Goal: Book appointment/travel/reservation

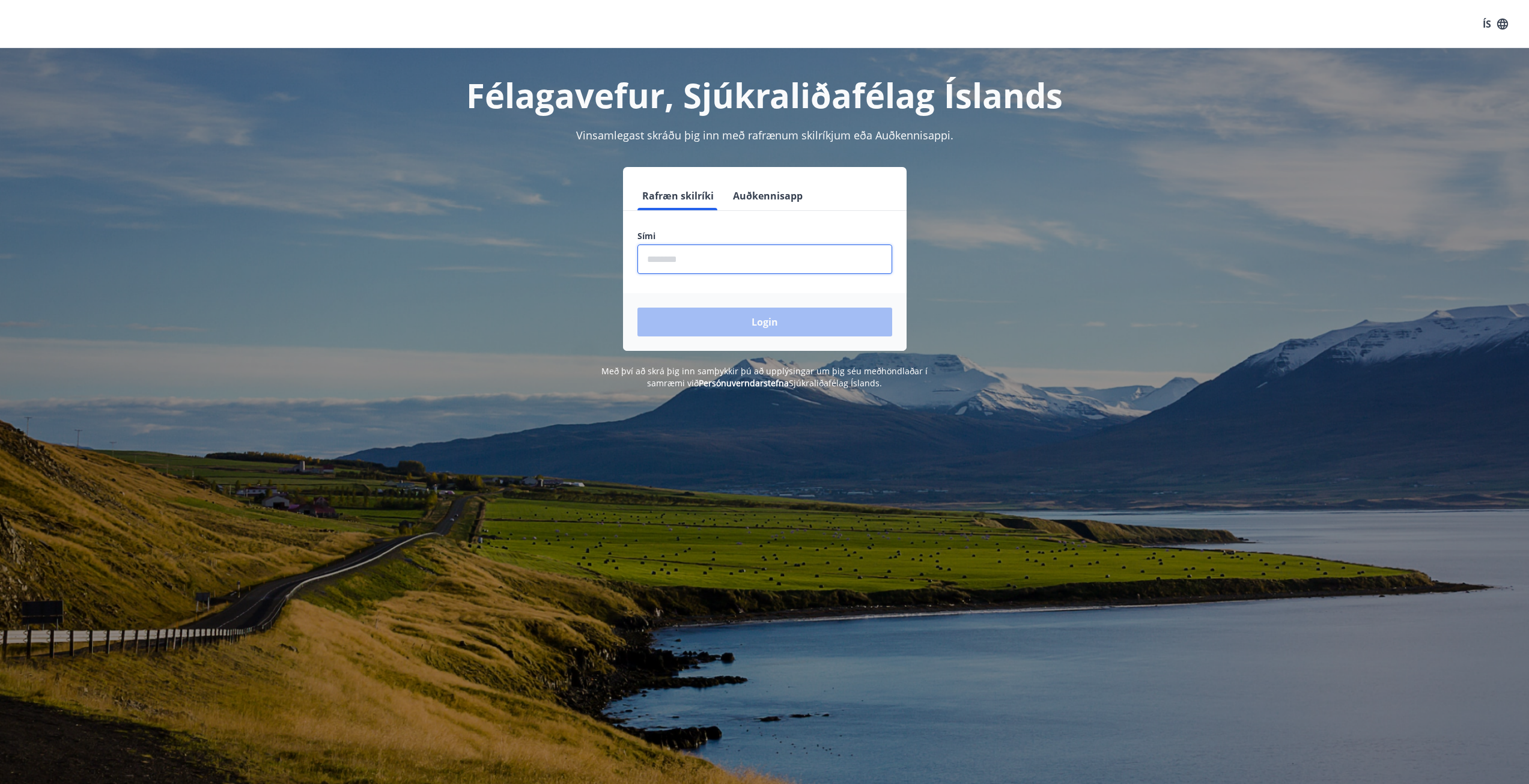
click at [756, 260] on input "phone" at bounding box center [764, 259] width 254 height 29
type input "********"
click at [637, 307] on button "Login" at bounding box center [764, 321] width 254 height 29
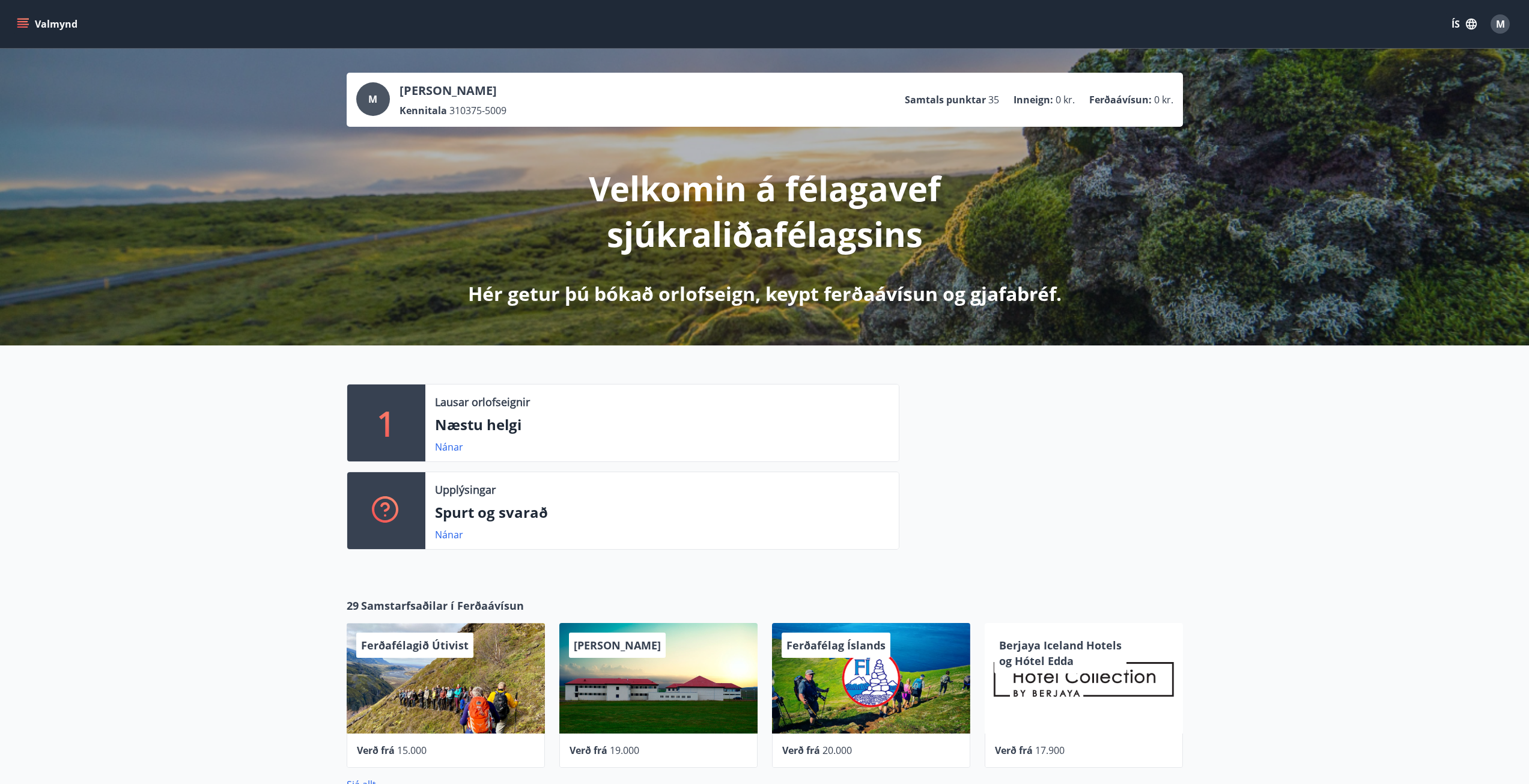
click at [21, 24] on icon "menu" at bounding box center [23, 24] width 12 height 12
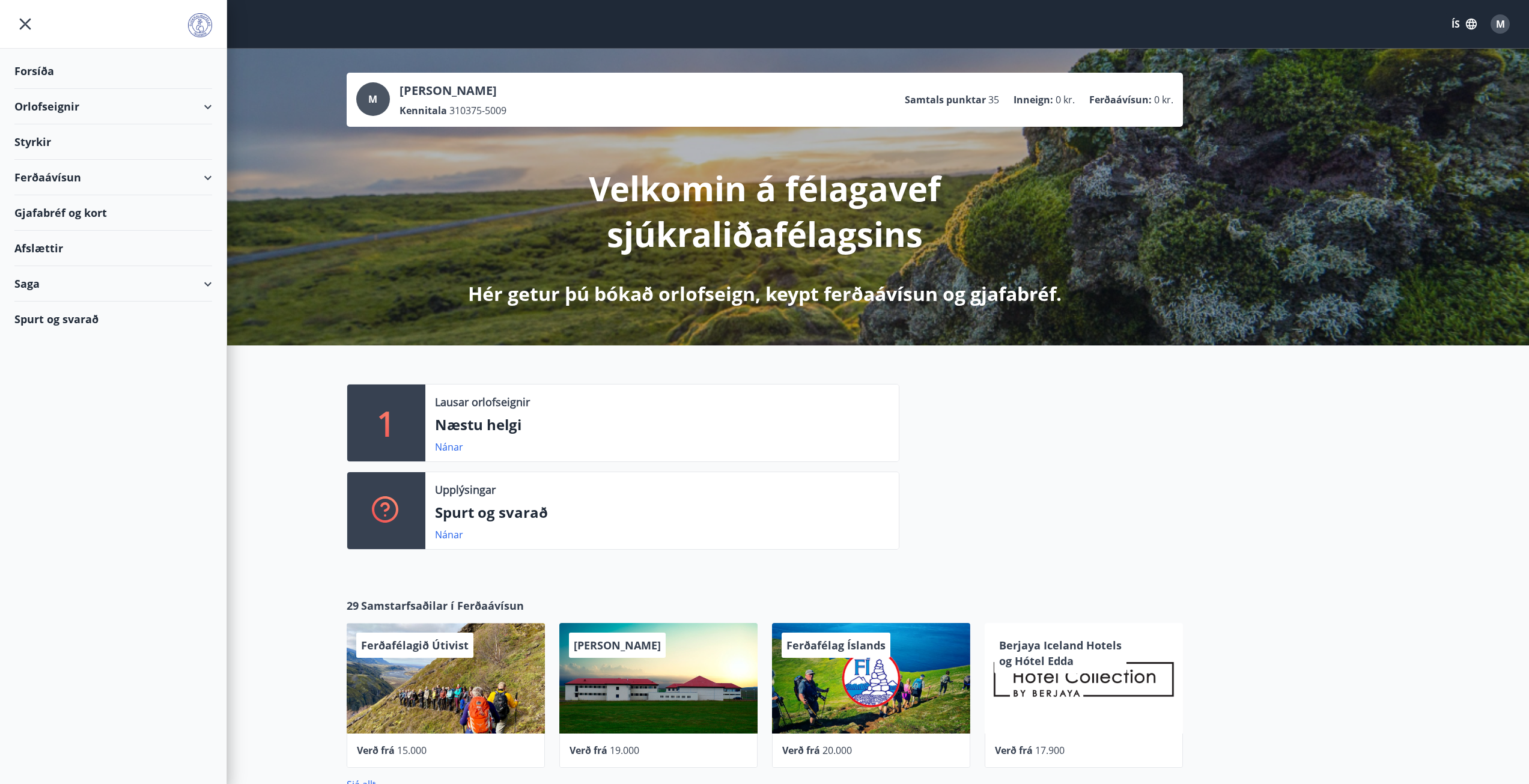
click at [71, 177] on div "Ferðaávísun" at bounding box center [113, 177] width 197 height 36
click at [118, 226] on div "Kaupa ferðaávísun" at bounding box center [113, 232] width 178 height 25
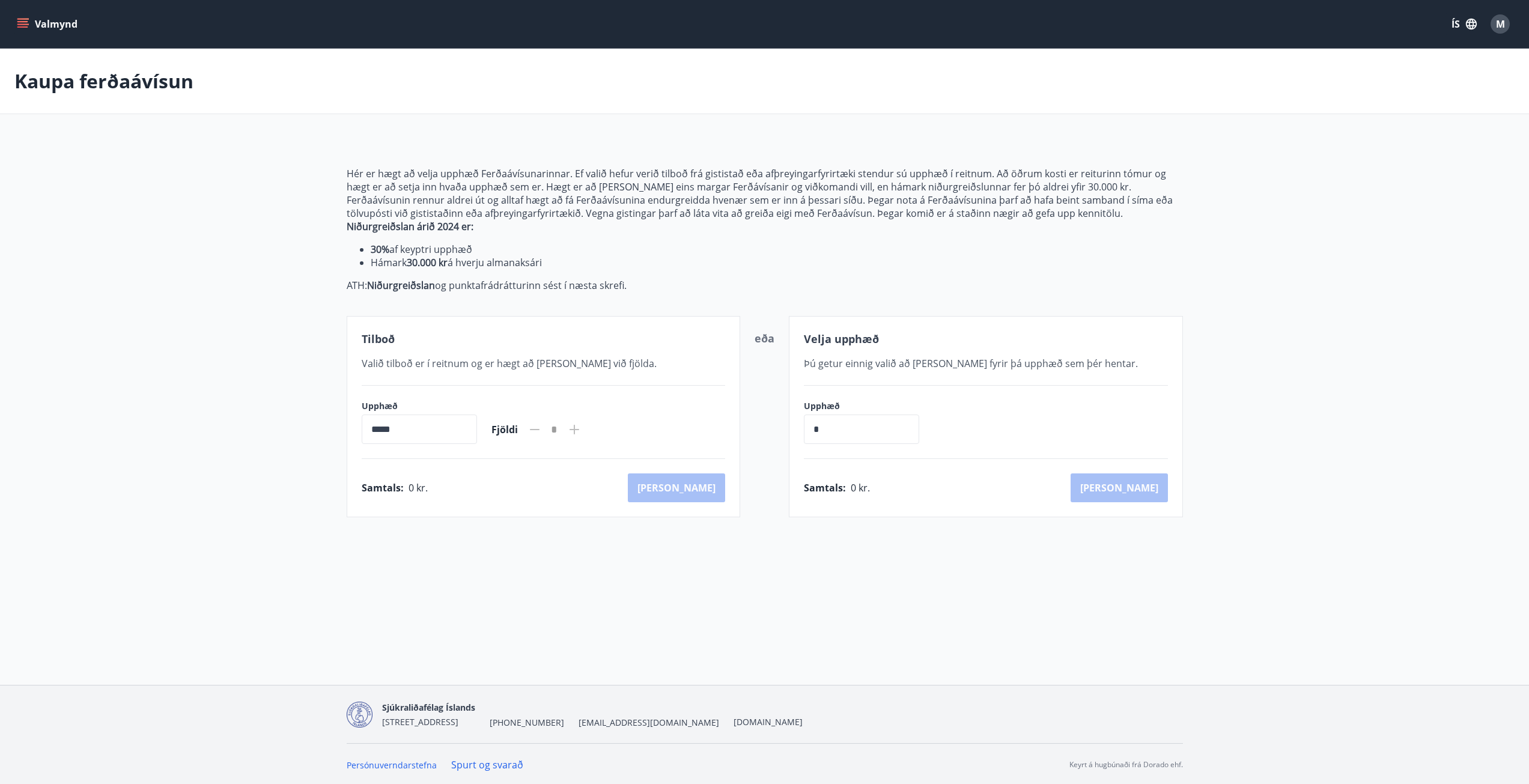
click at [26, 24] on icon "menu" at bounding box center [24, 24] width 14 height 1
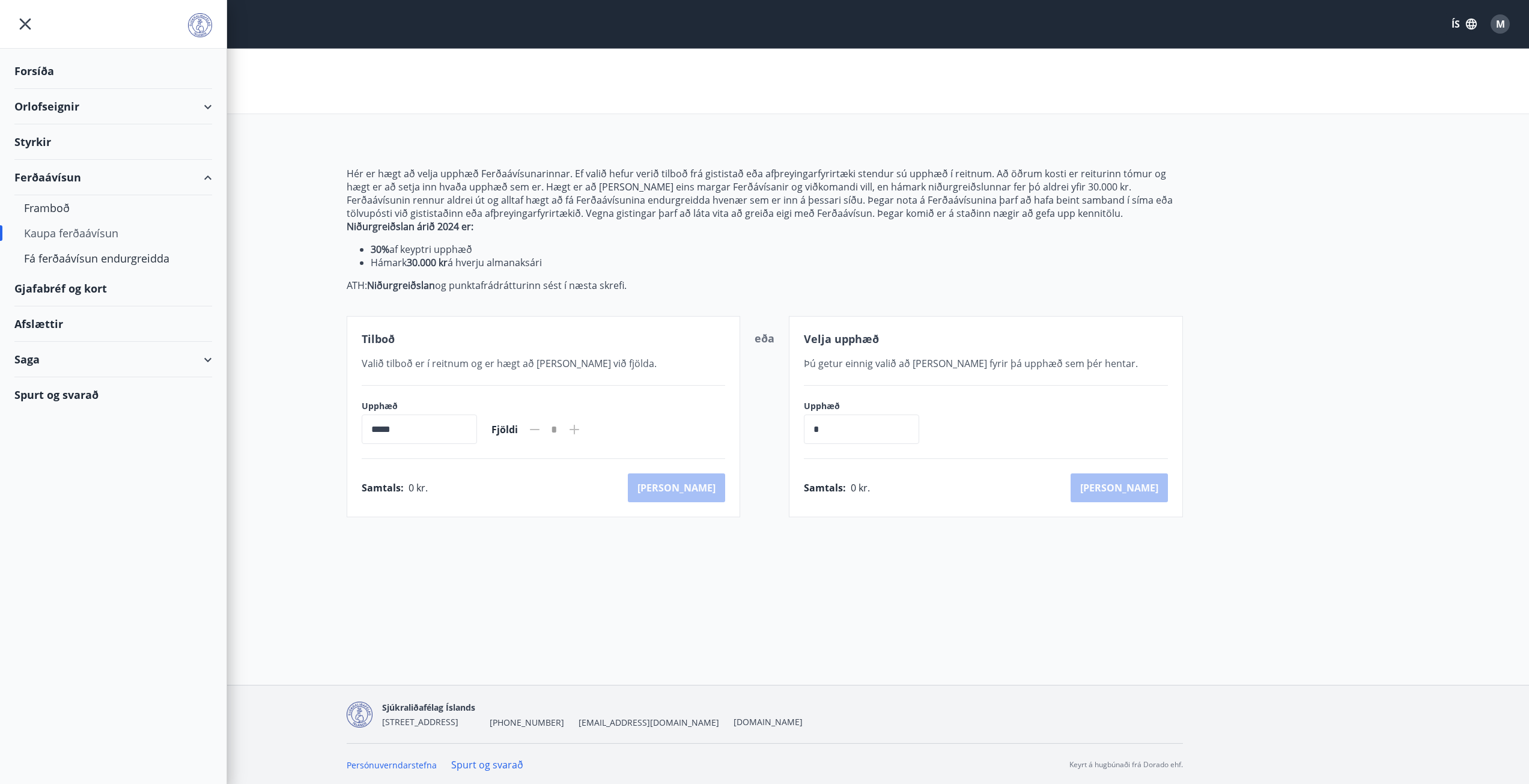
click at [58, 286] on div "Gjafabréf og kort" at bounding box center [113, 289] width 197 height 36
click at [312, 75] on div "Kaupa ferðaávísun" at bounding box center [764, 81] width 1529 height 66
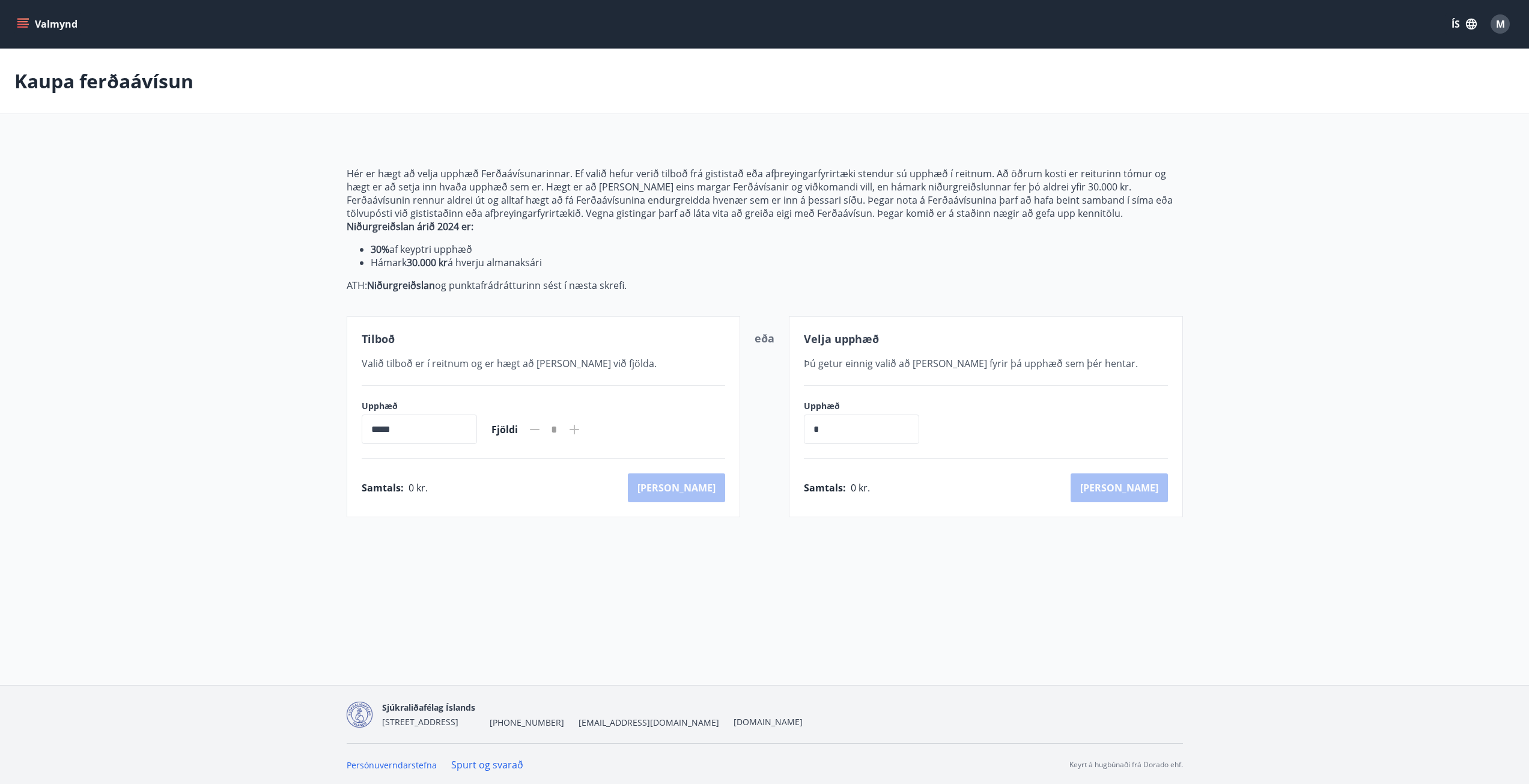
click at [26, 20] on icon "menu" at bounding box center [23, 24] width 12 height 12
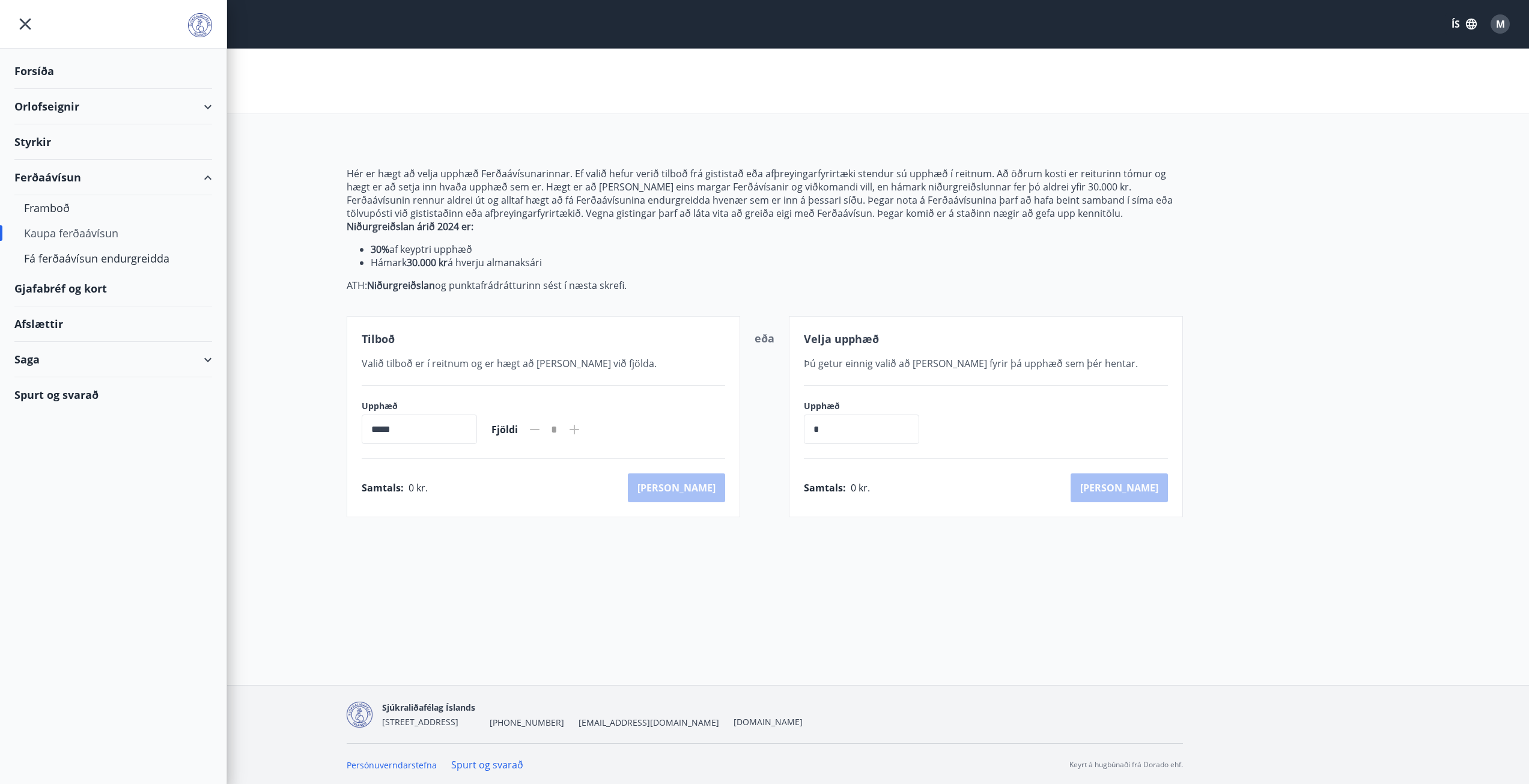
click at [31, 107] on div "Orlofseignir" at bounding box center [113, 107] width 197 height 36
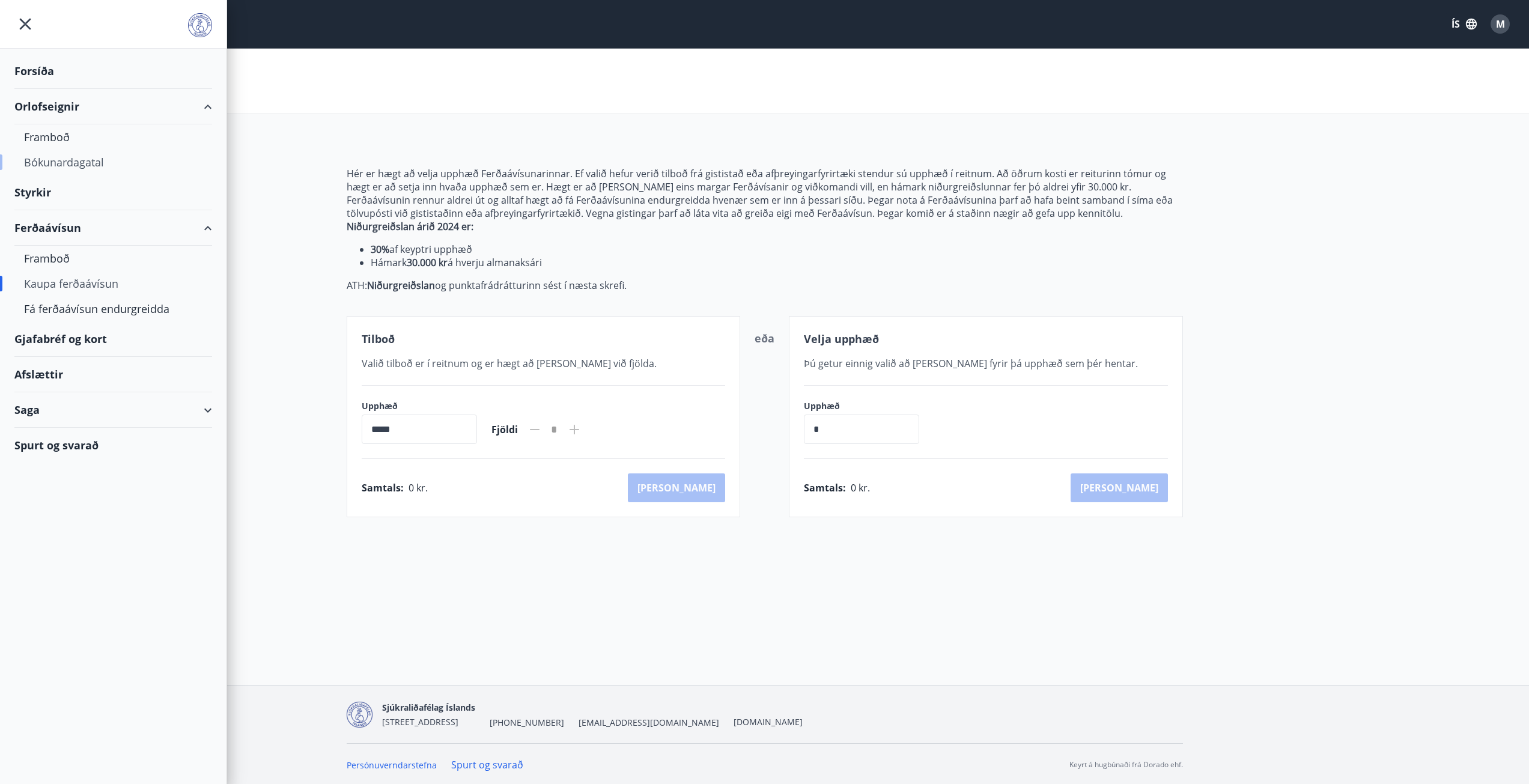
click at [67, 158] on div "Bókunardagatal" at bounding box center [113, 162] width 178 height 25
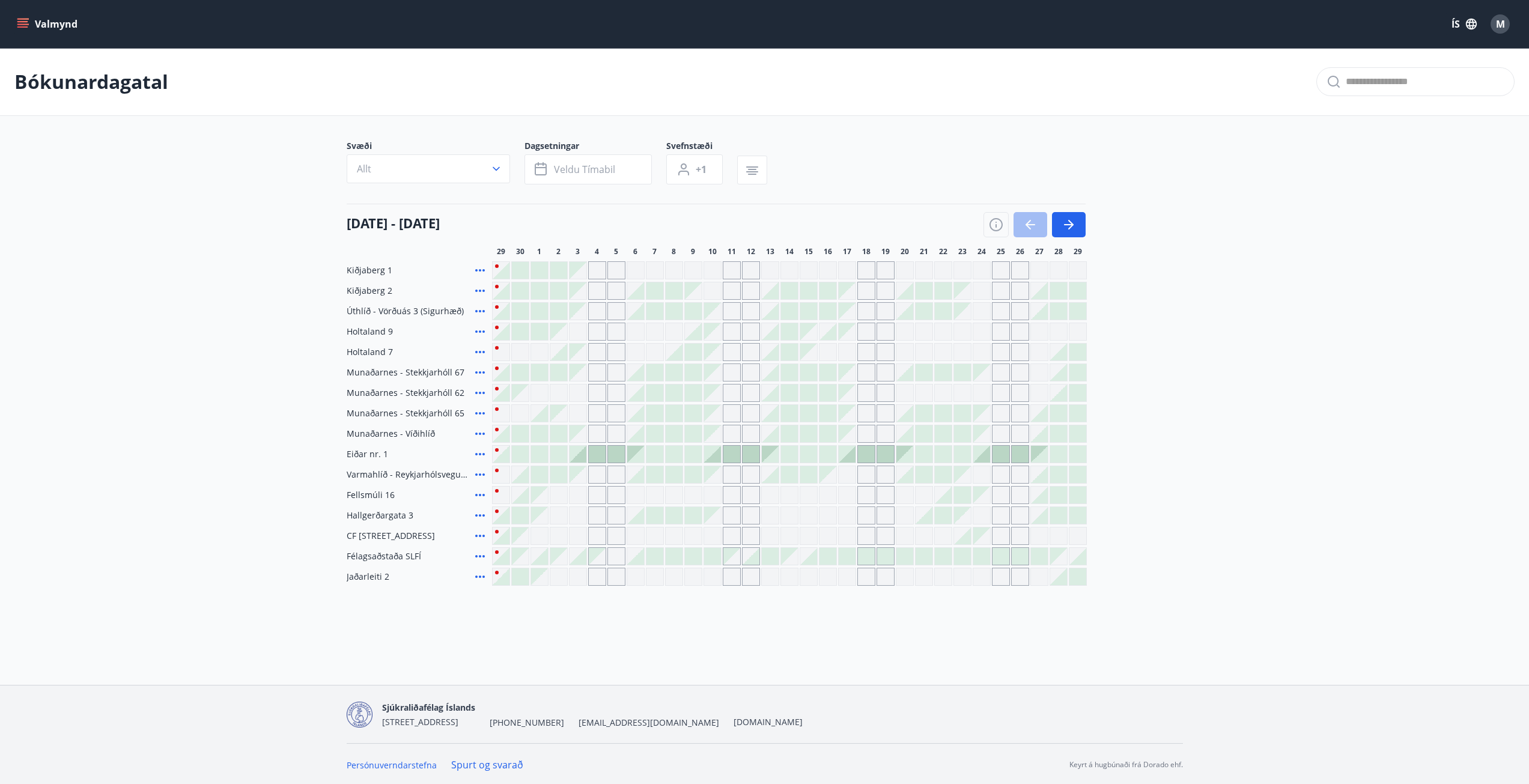
click at [401, 537] on span "CF [STREET_ADDRESS]" at bounding box center [391, 535] width 88 height 12
click at [483, 535] on icon at bounding box center [480, 536] width 14 height 14
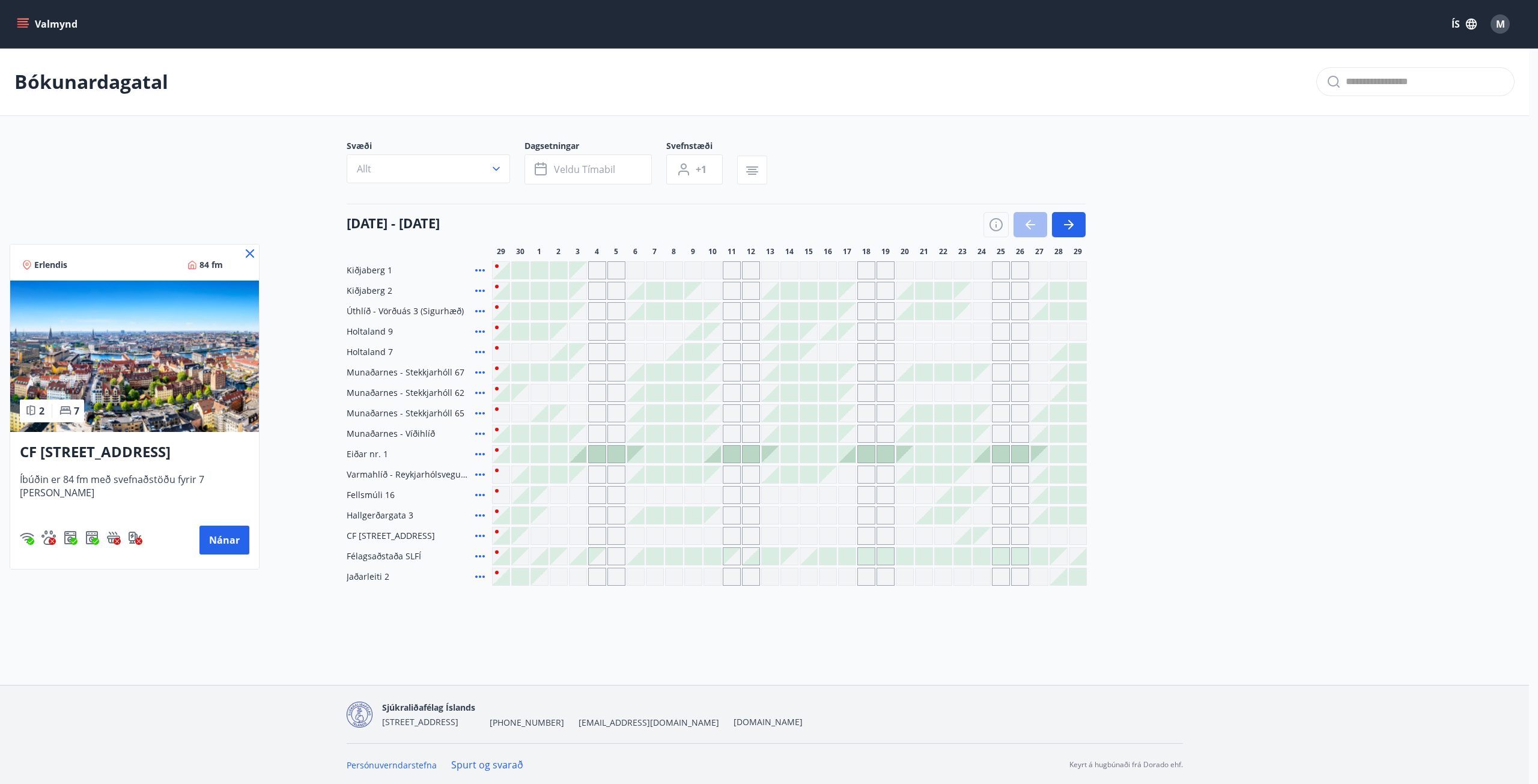
click at [167, 366] on img at bounding box center [134, 356] width 249 height 151
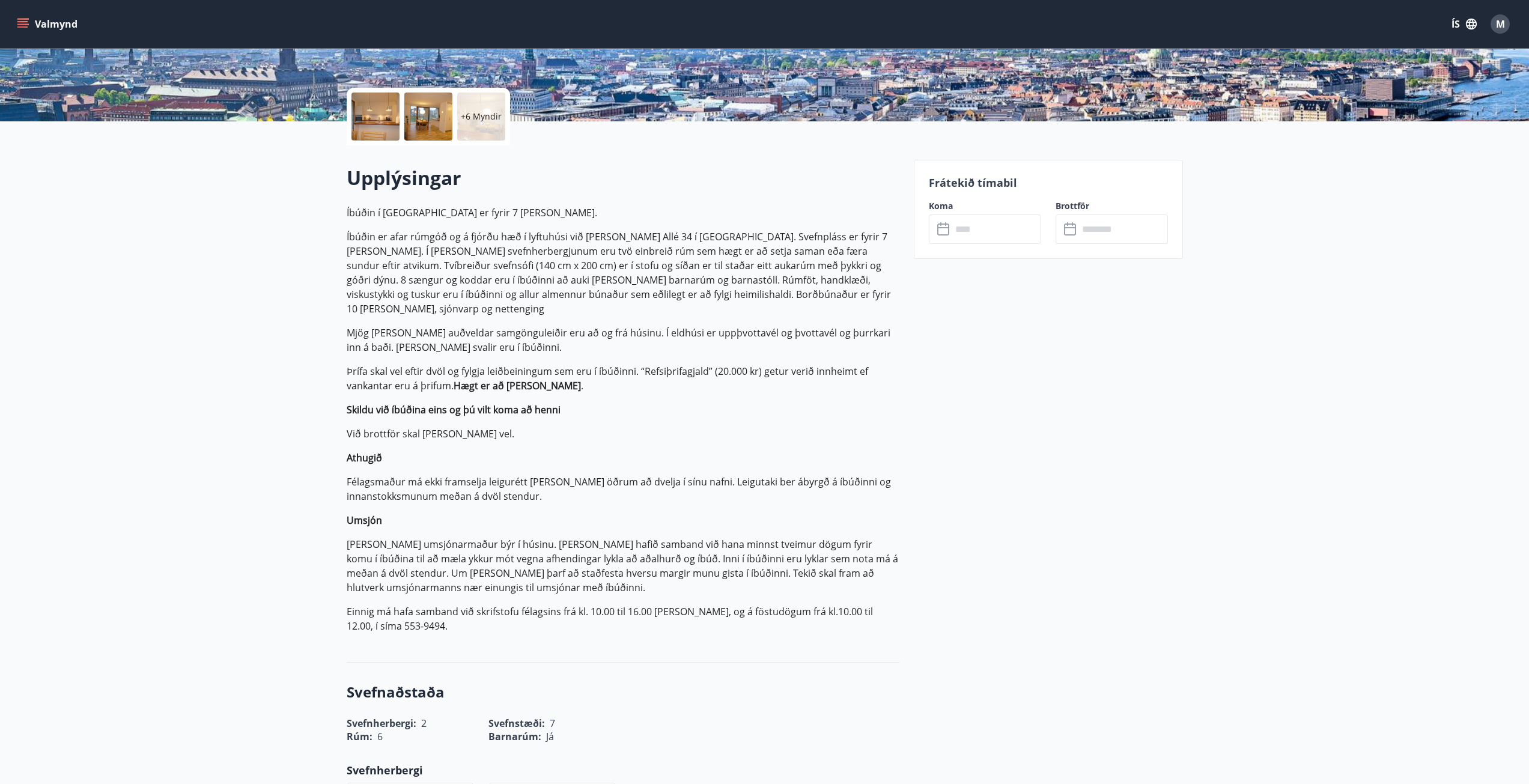
scroll to position [240, 0]
click at [993, 227] on input "text" at bounding box center [997, 227] width 90 height 29
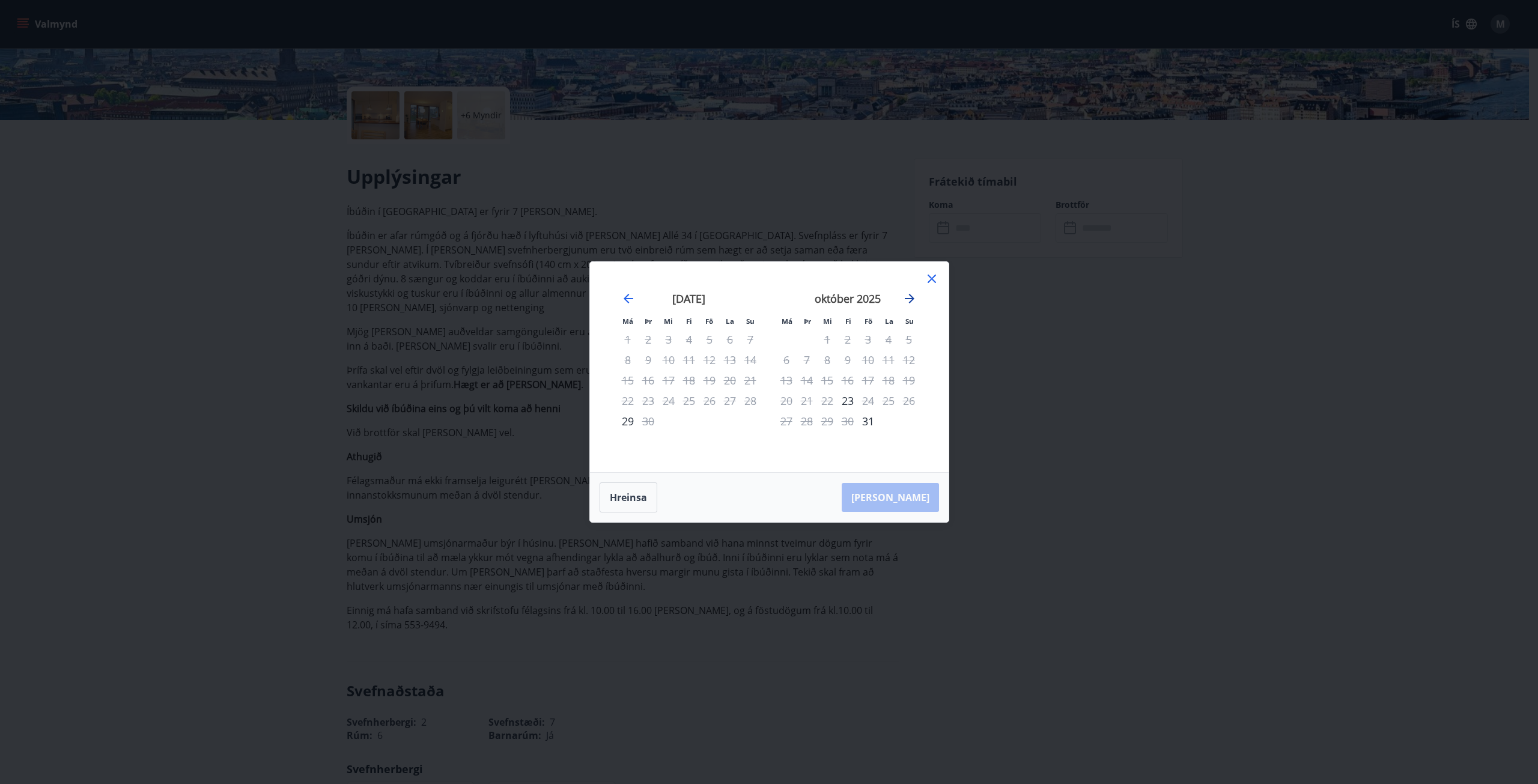
click at [910, 294] on icon "Move forward to switch to the next month." at bounding box center [910, 299] width 14 height 14
click at [911, 298] on icon "Move forward to switch to the next month." at bounding box center [909, 298] width 9 height 9
click at [640, 360] on div "Aðeins innritun í boði" at bounding box center [650, 346] width 106 height 31
click at [661, 380] on div "12" at bounding box center [669, 380] width 21 height 21
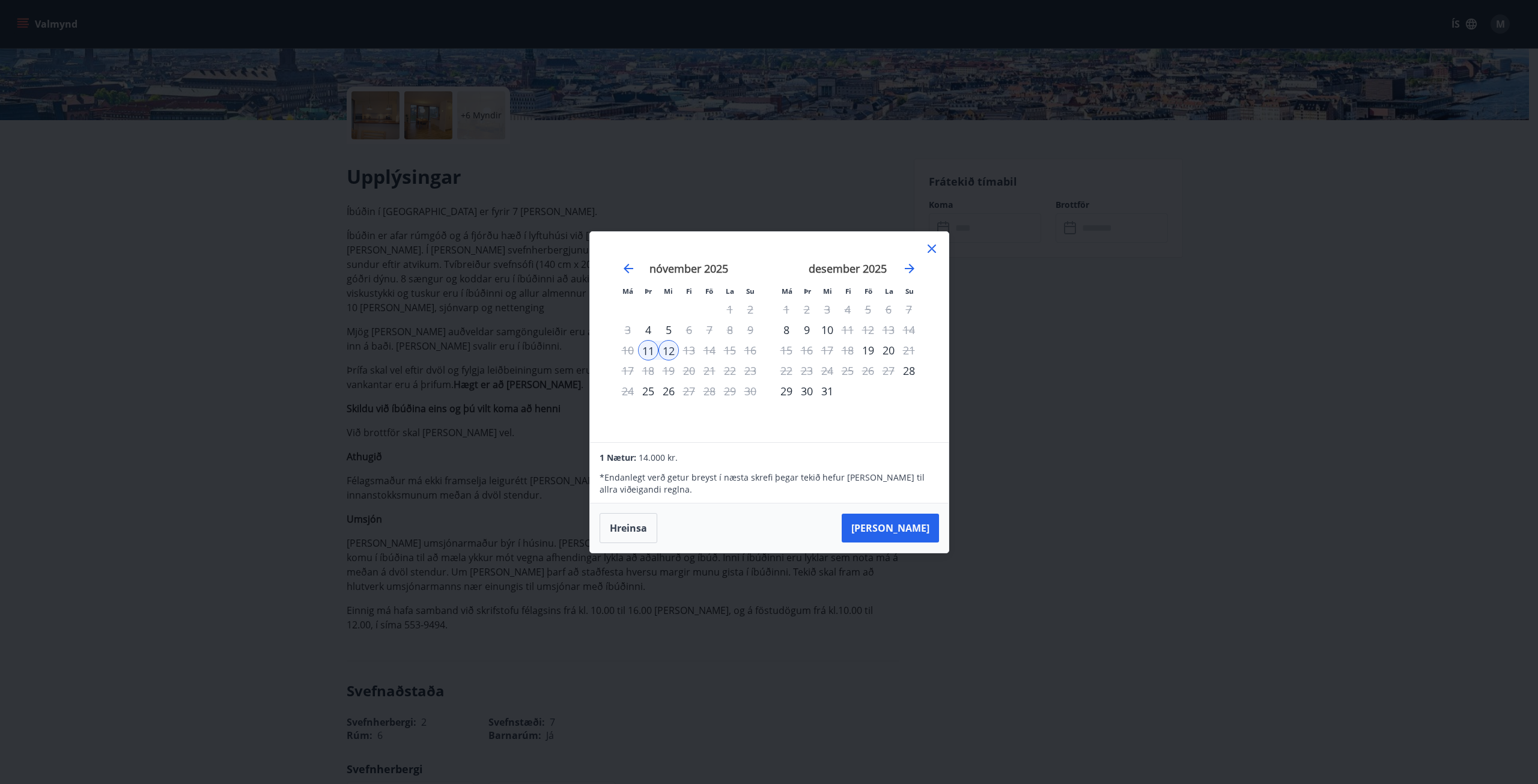
click at [931, 247] on icon at bounding box center [932, 249] width 9 height 9
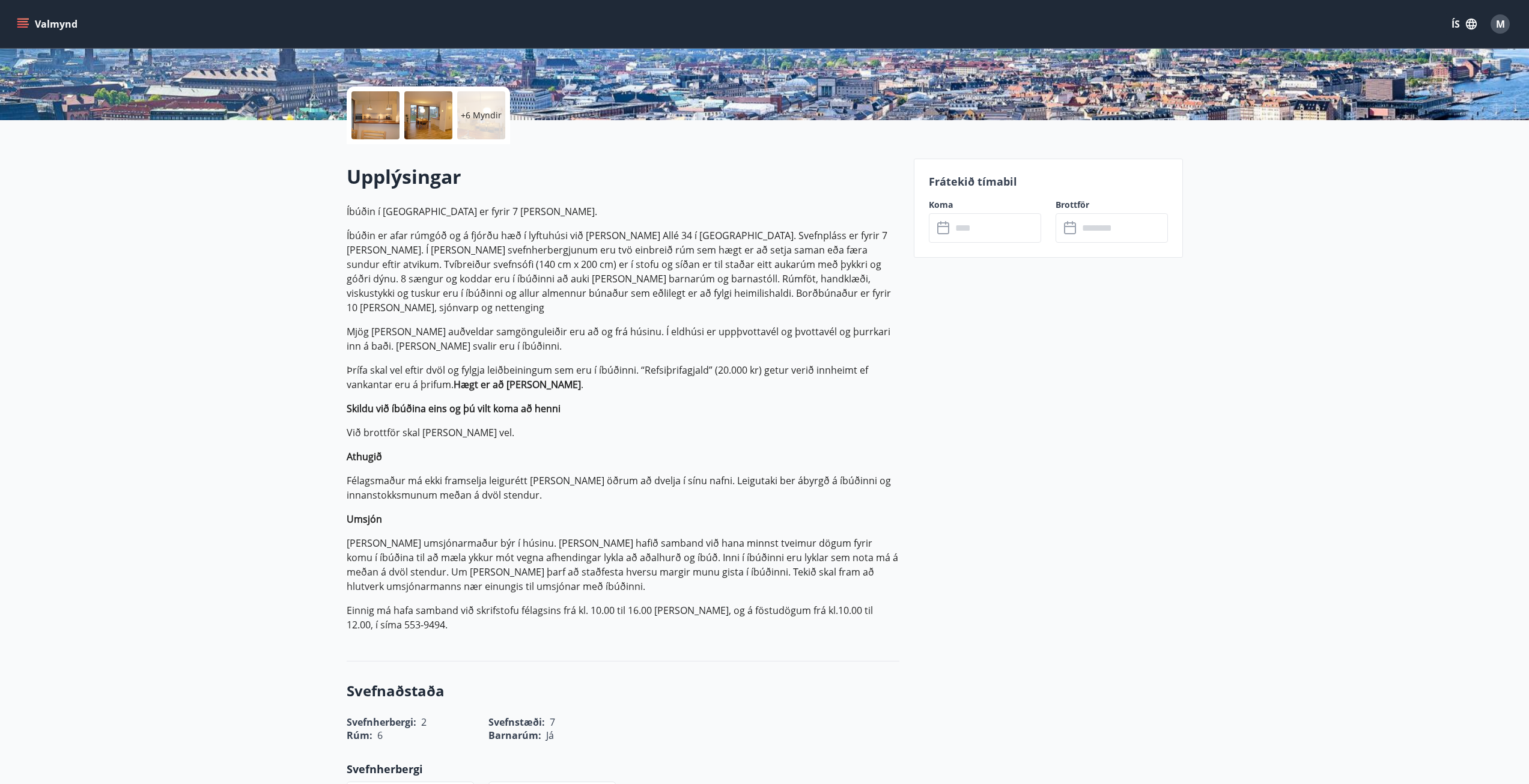
click at [29, 21] on icon "menu" at bounding box center [23, 24] width 12 height 12
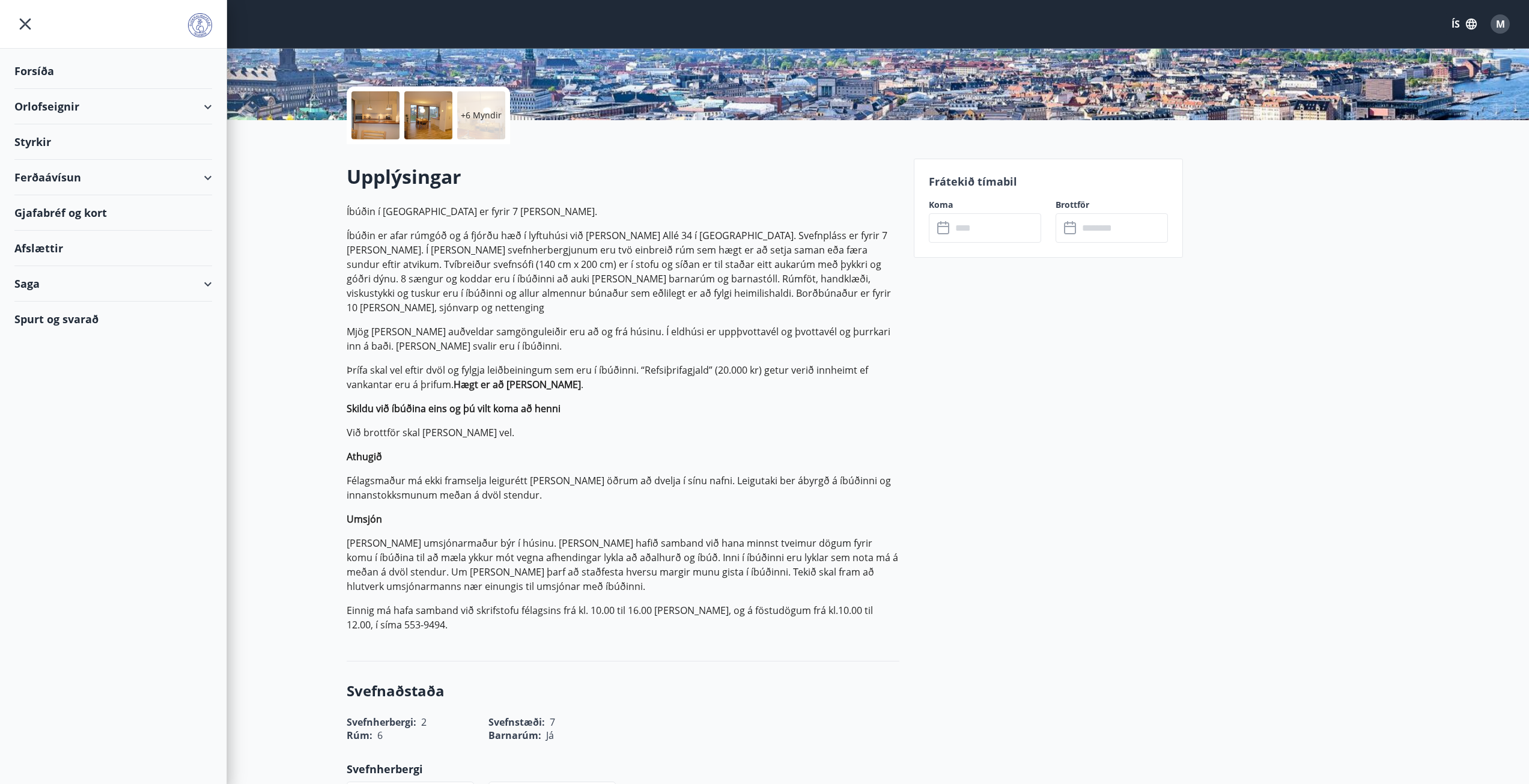
click at [51, 105] on div "Orlofseignir" at bounding box center [113, 107] width 197 height 36
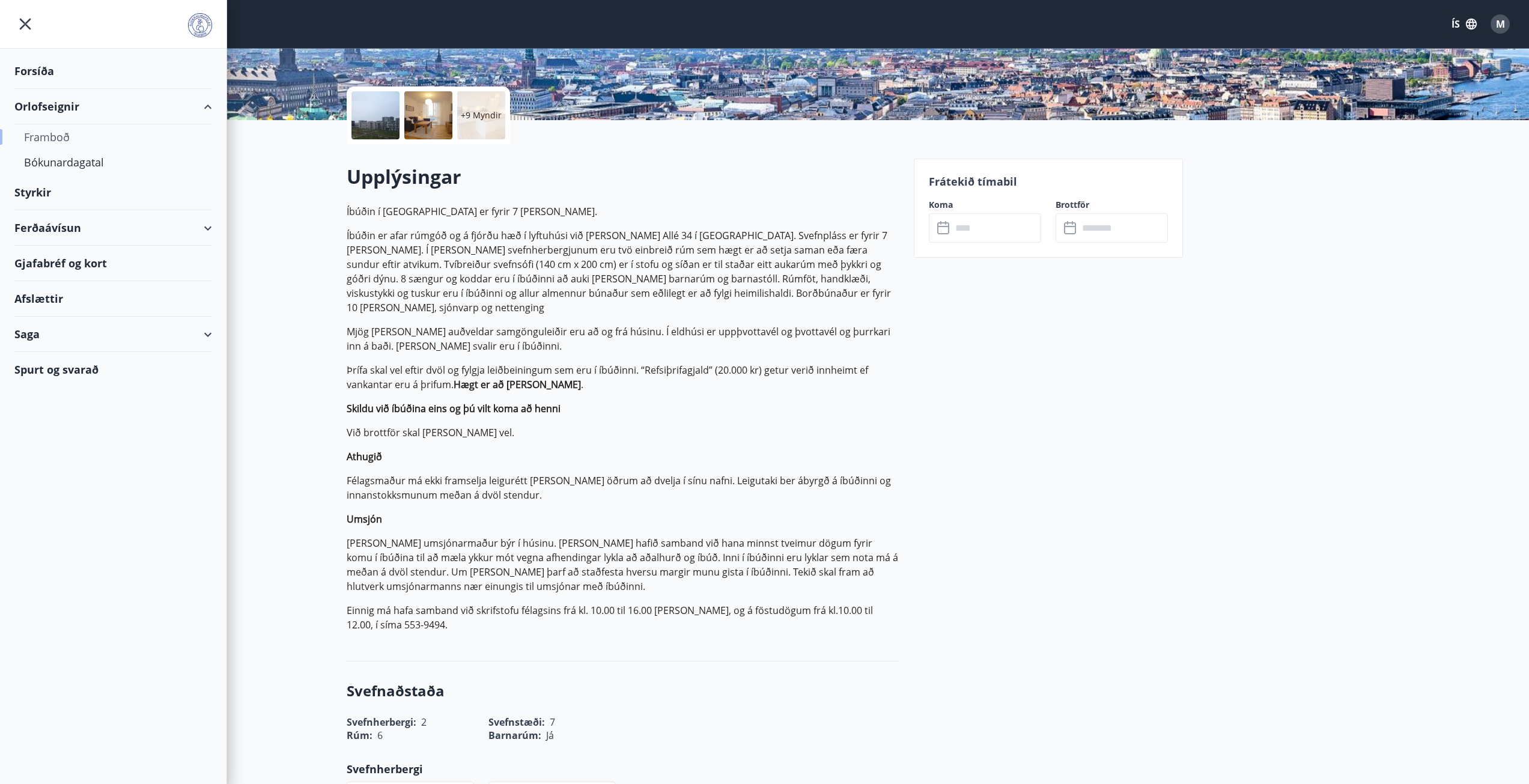
click at [49, 130] on div "Framboð" at bounding box center [113, 136] width 178 height 25
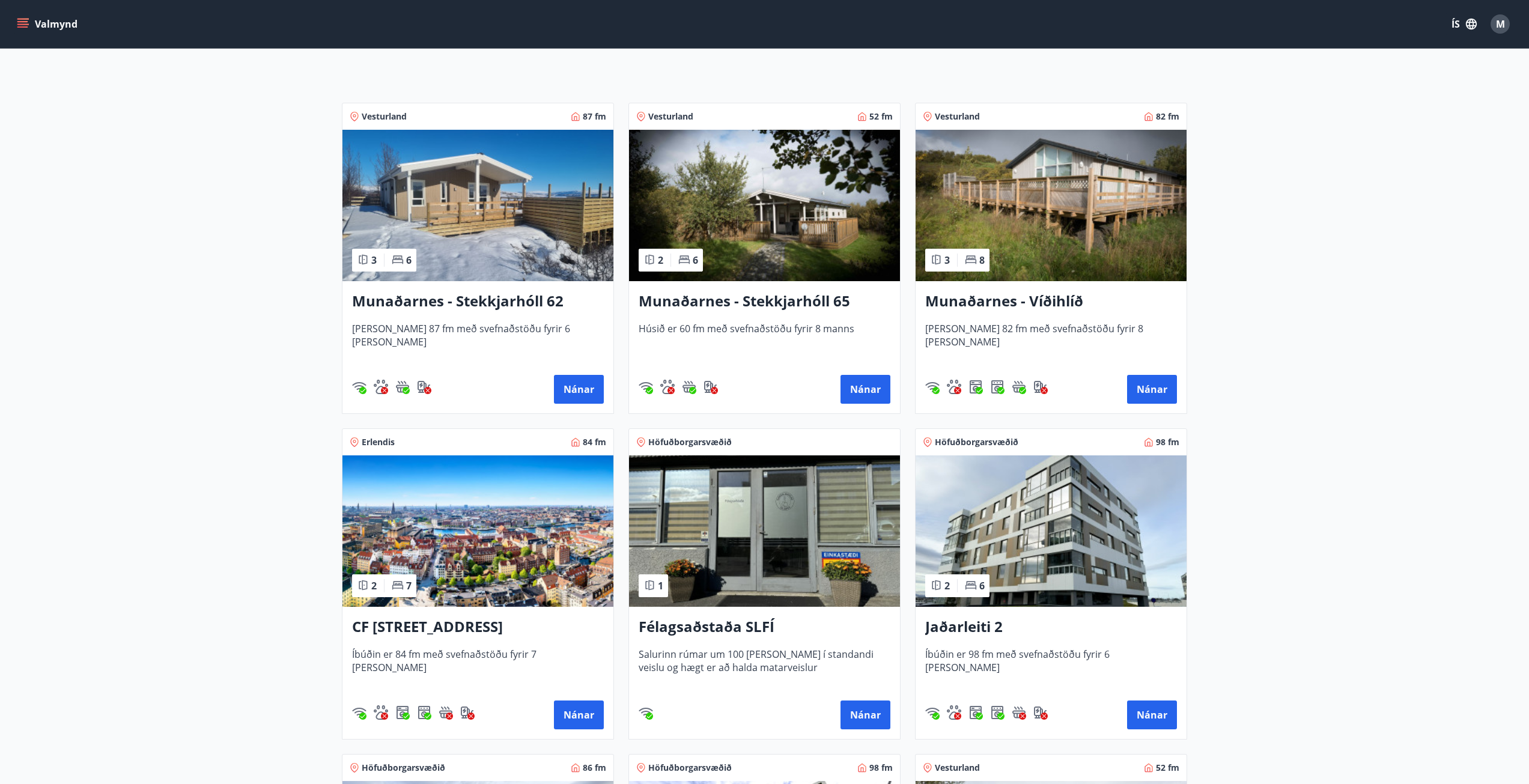
scroll to position [180, 0]
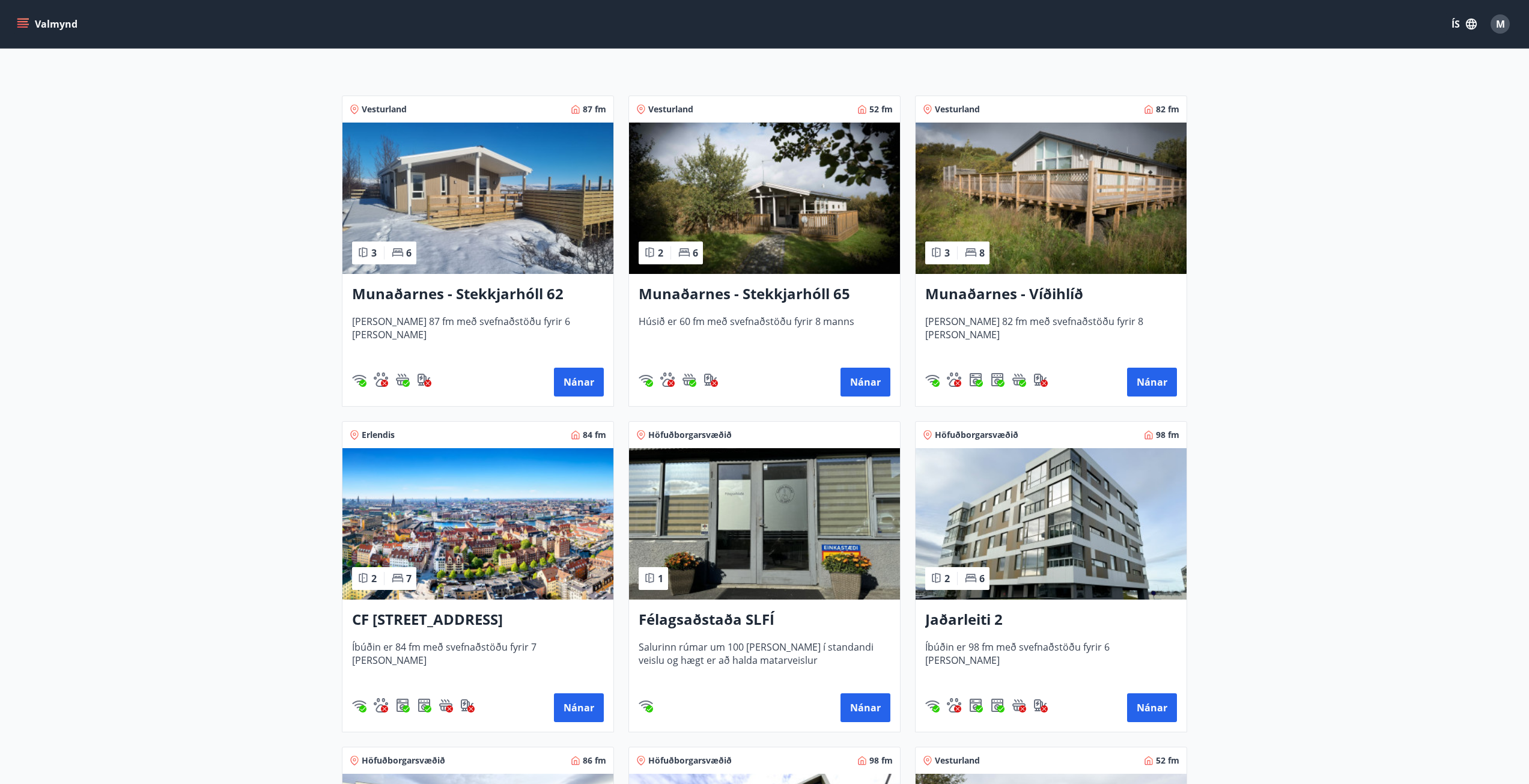
click at [466, 219] on img at bounding box center [478, 198] width 271 height 151
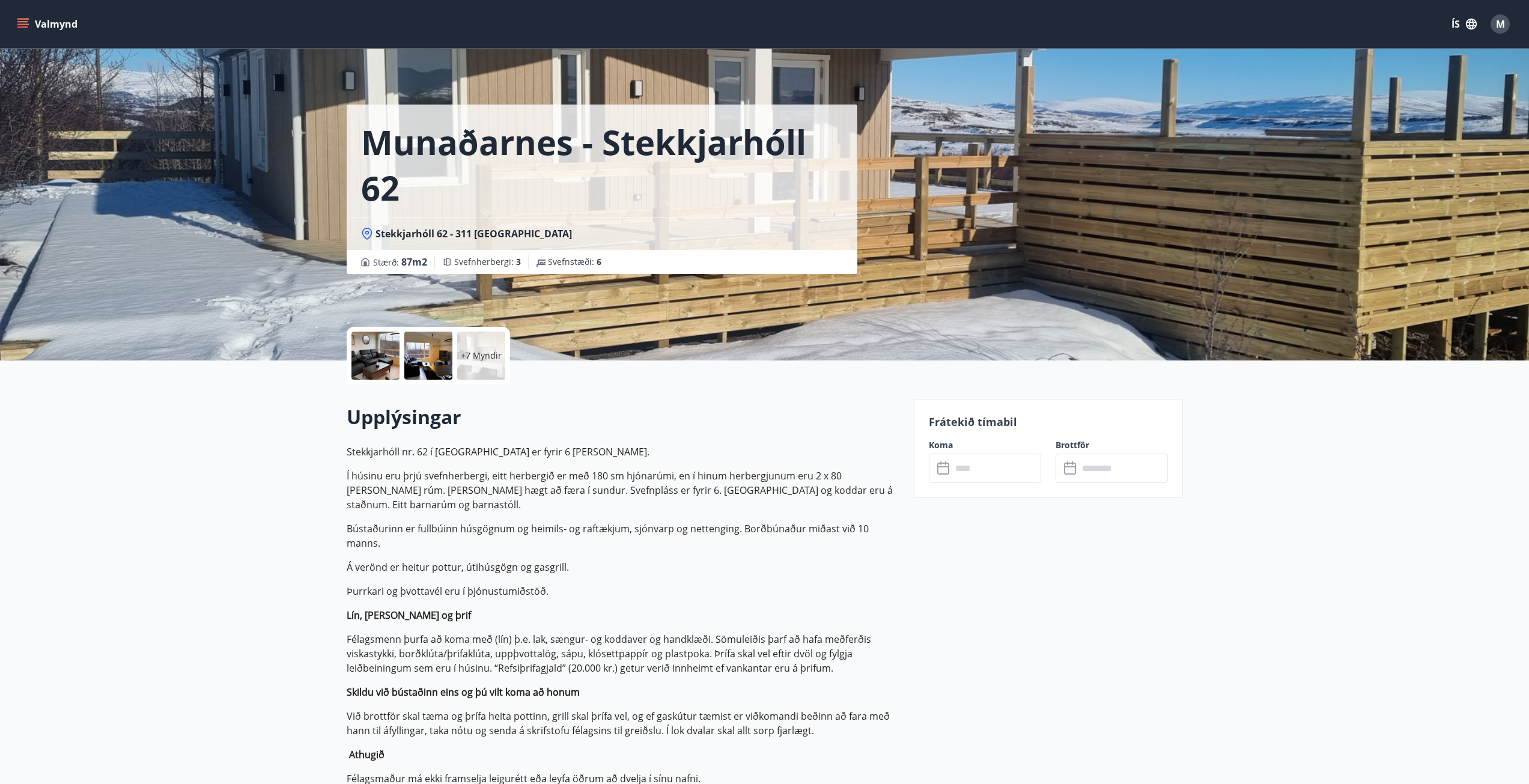
click at [411, 354] on div at bounding box center [428, 355] width 48 height 48
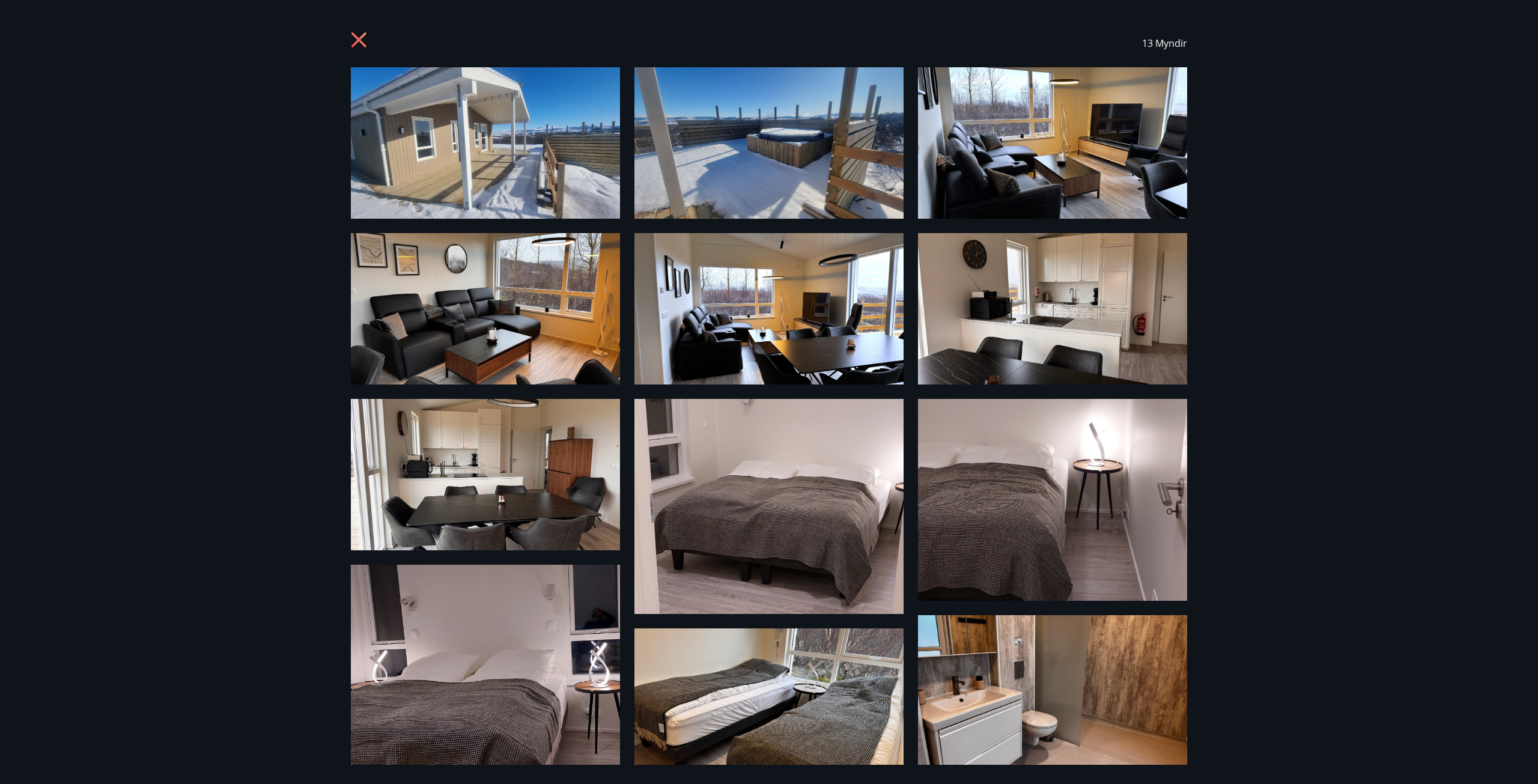
click at [363, 35] on icon at bounding box center [359, 40] width 15 height 15
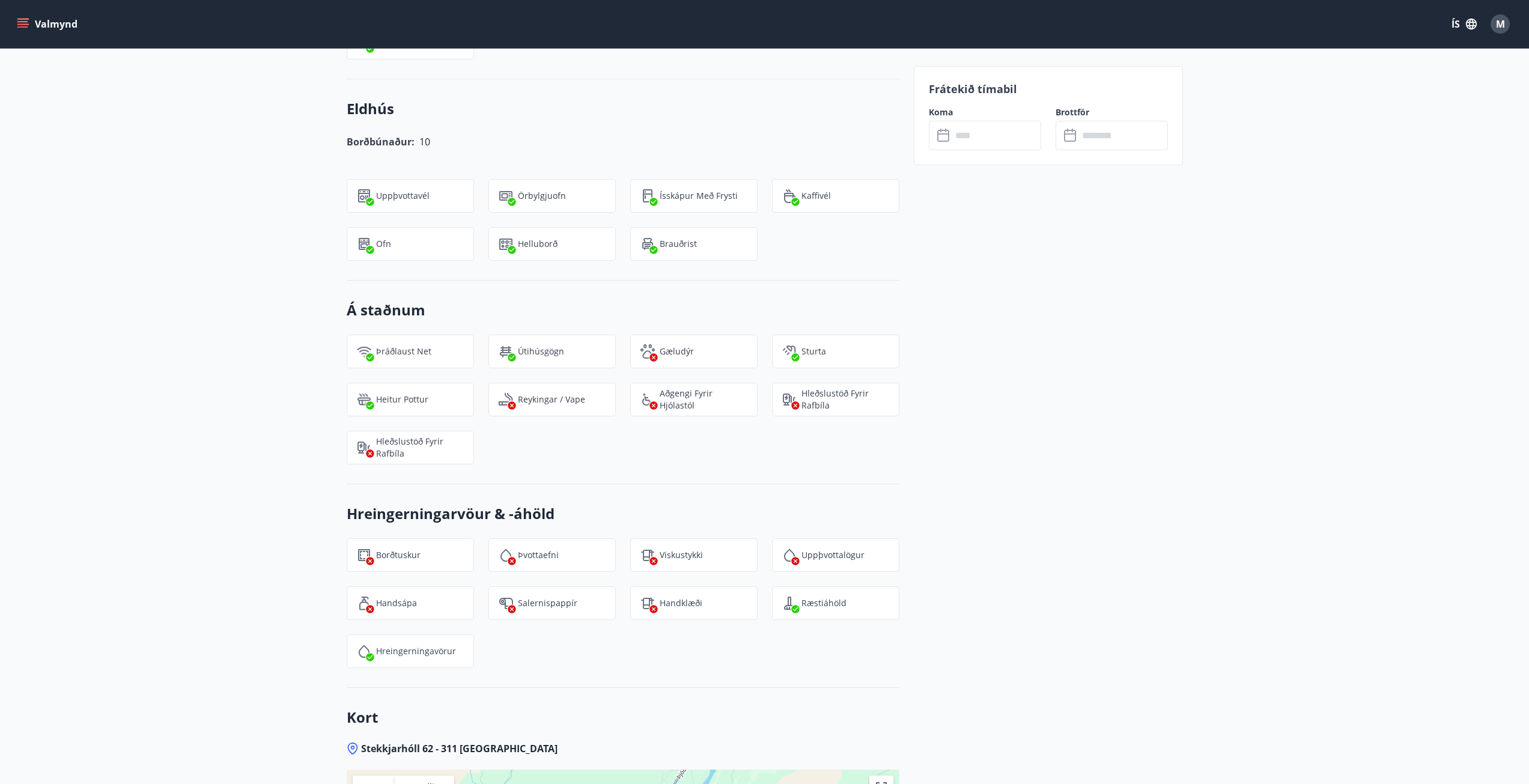
scroll to position [901, 0]
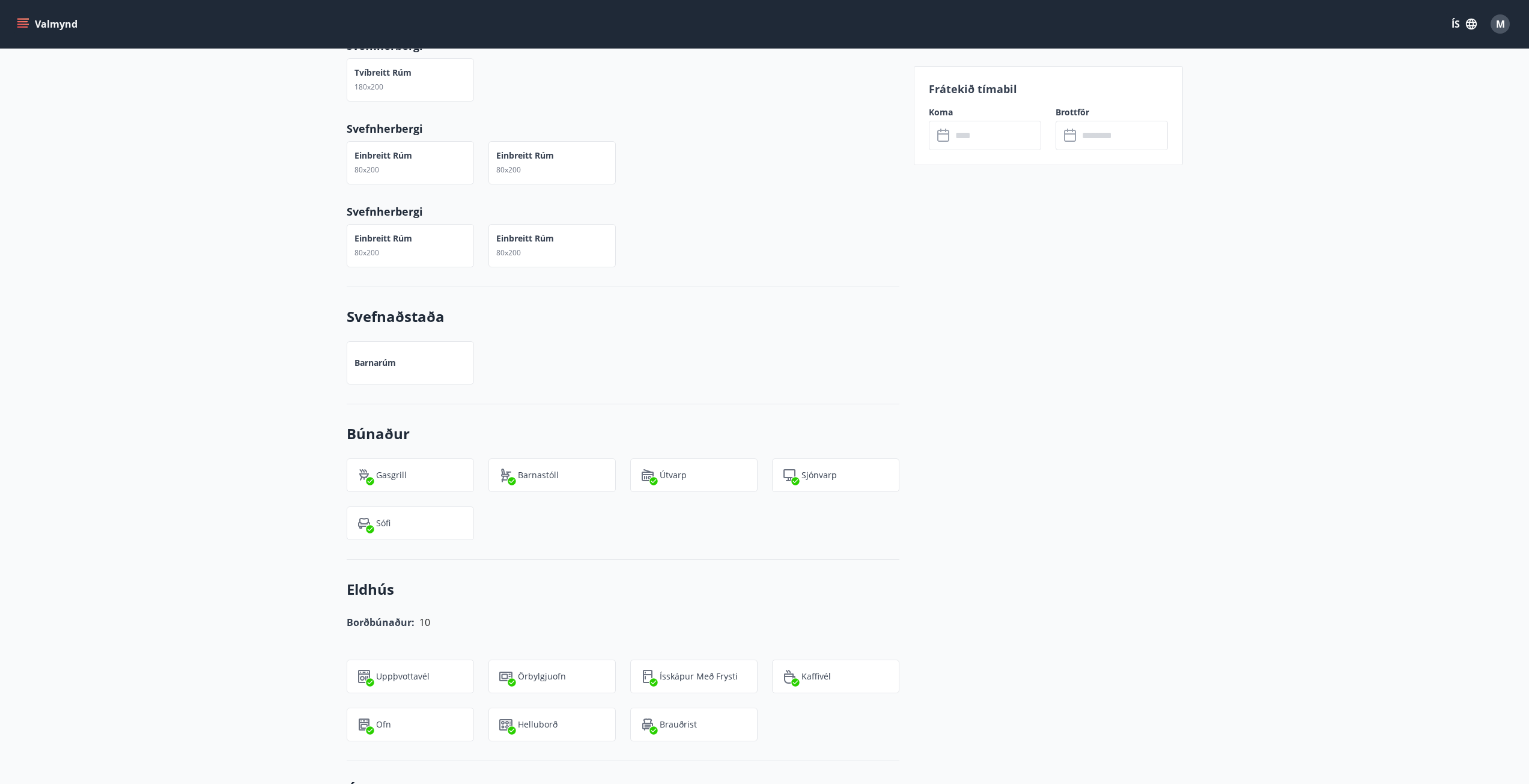
click at [973, 138] on input "text" at bounding box center [997, 135] width 90 height 29
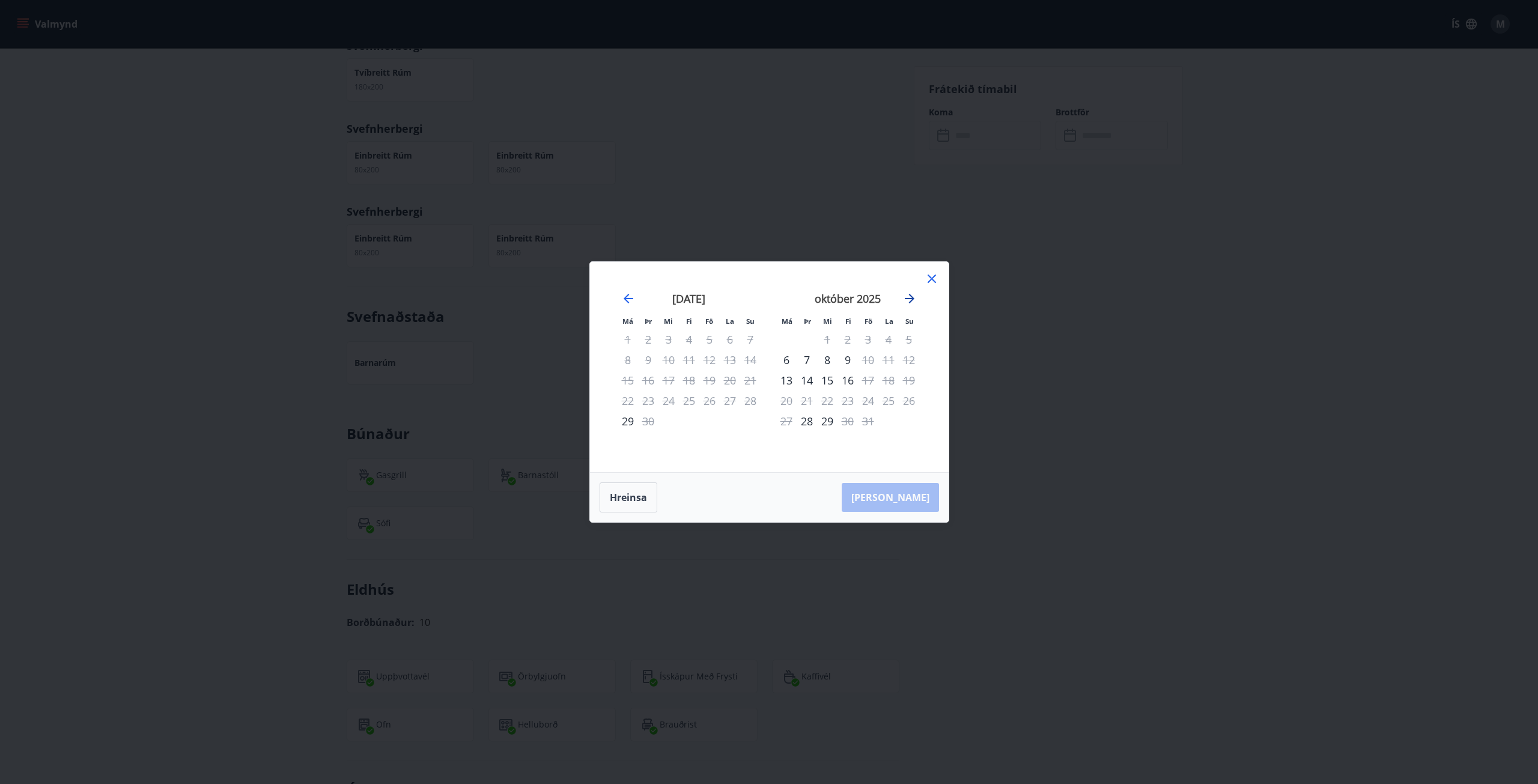
click at [914, 293] on icon "Move forward to switch to the next month." at bounding box center [910, 299] width 14 height 14
click at [866, 360] on div "7" at bounding box center [868, 359] width 21 height 21
click at [787, 373] on div "10" at bounding box center [786, 380] width 21 height 21
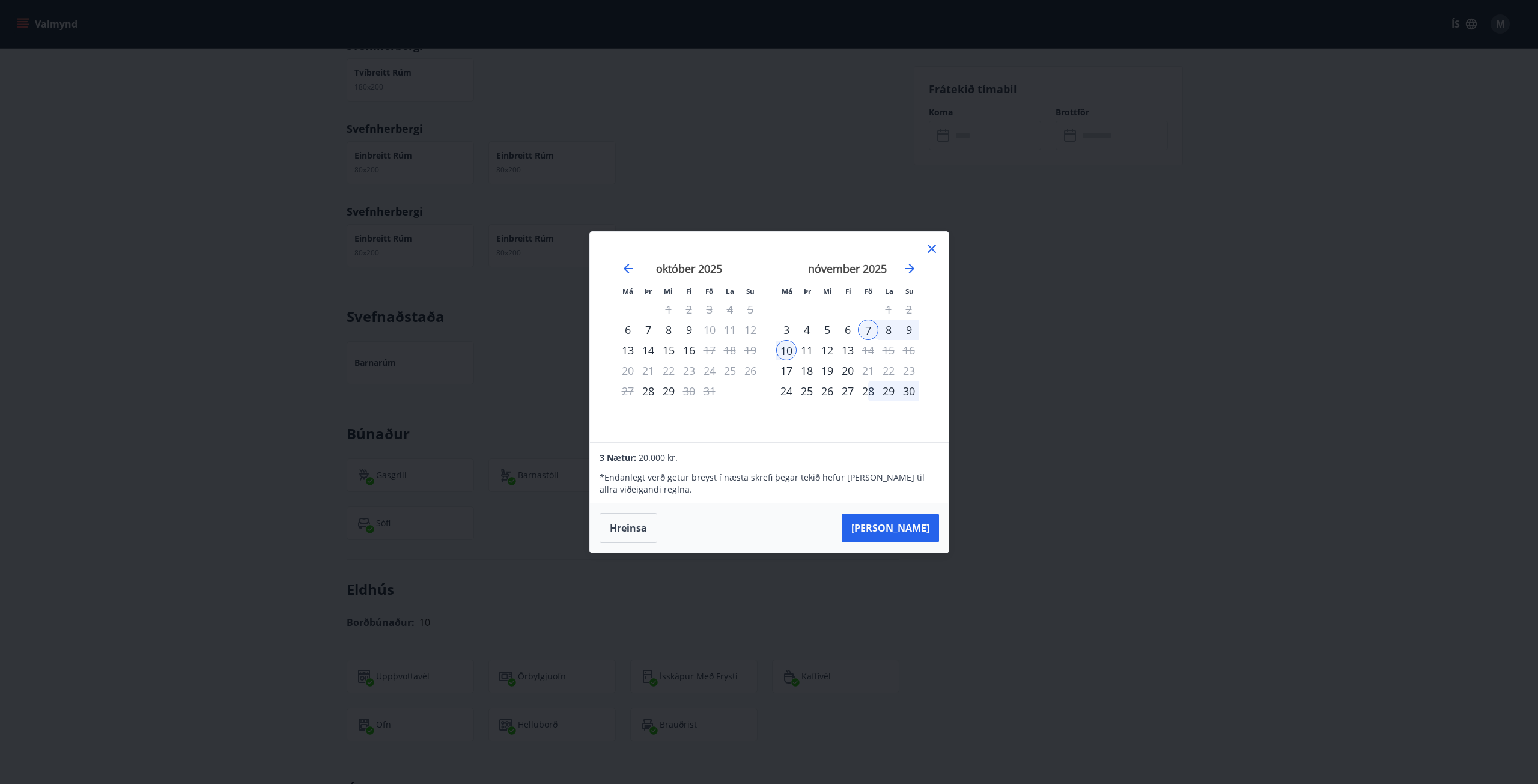
click at [932, 247] on icon at bounding box center [932, 249] width 14 height 14
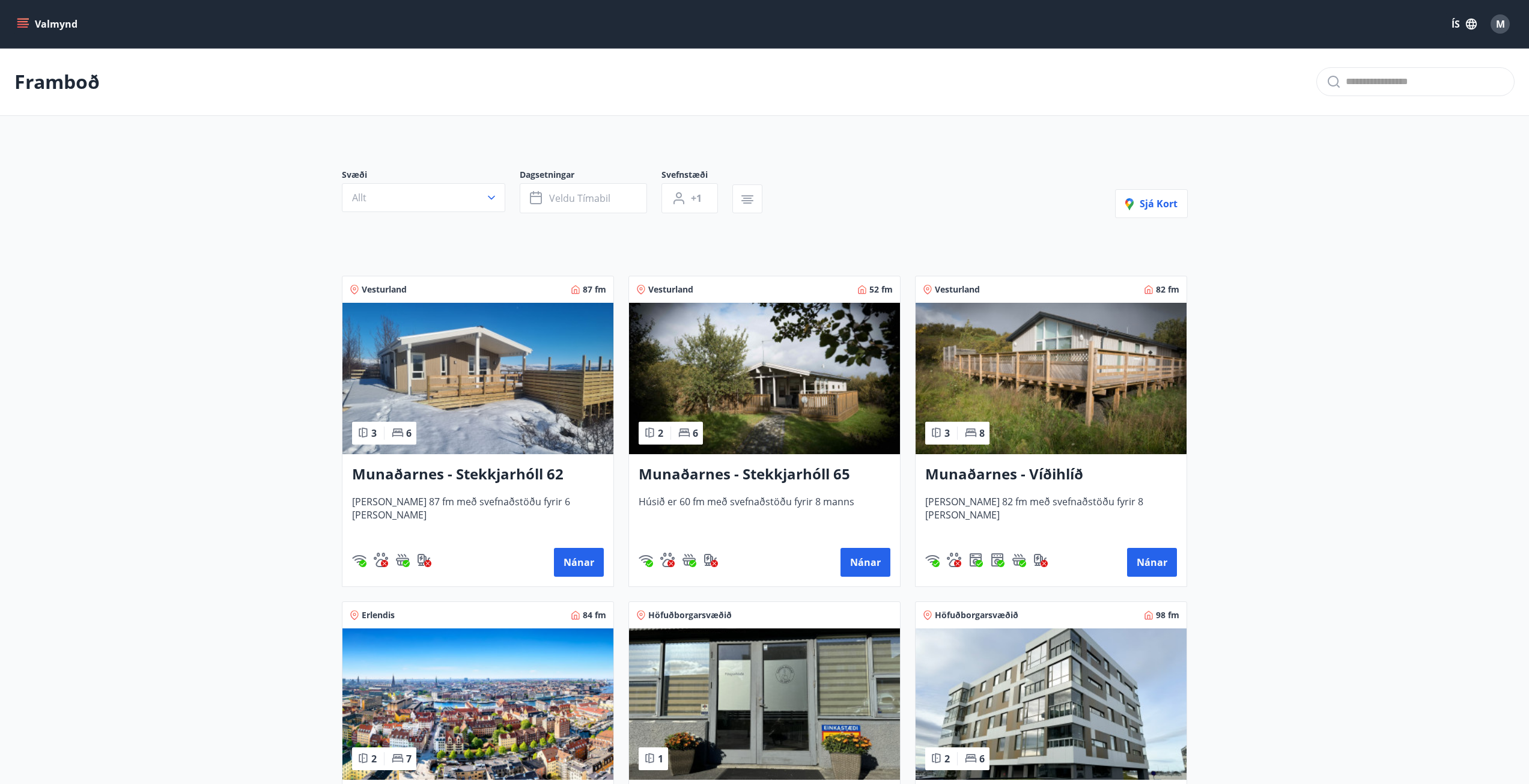
click at [1024, 393] on img at bounding box center [1051, 378] width 271 height 151
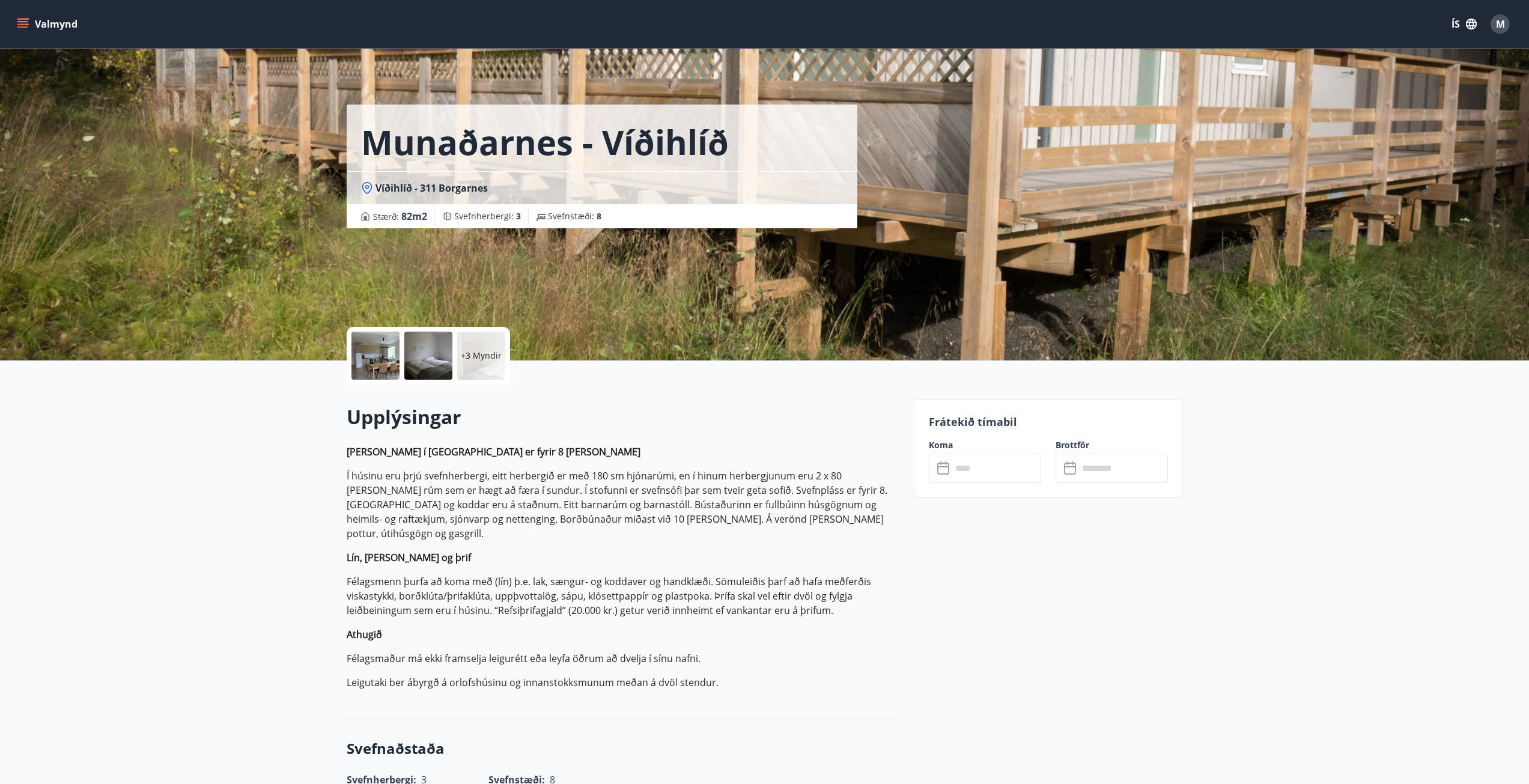
click at [422, 354] on div at bounding box center [428, 355] width 48 height 48
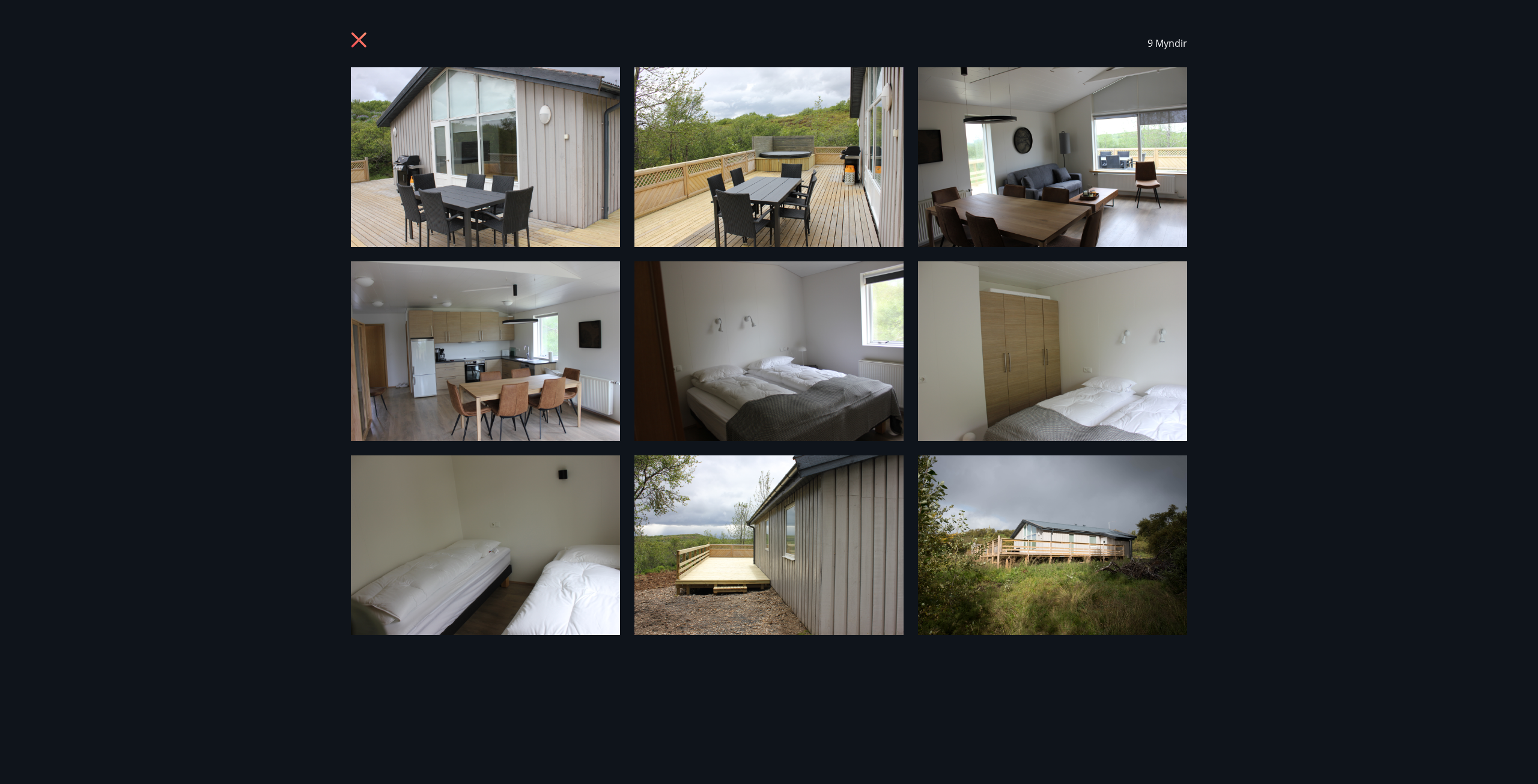
click at [351, 36] on icon at bounding box center [360, 41] width 19 height 19
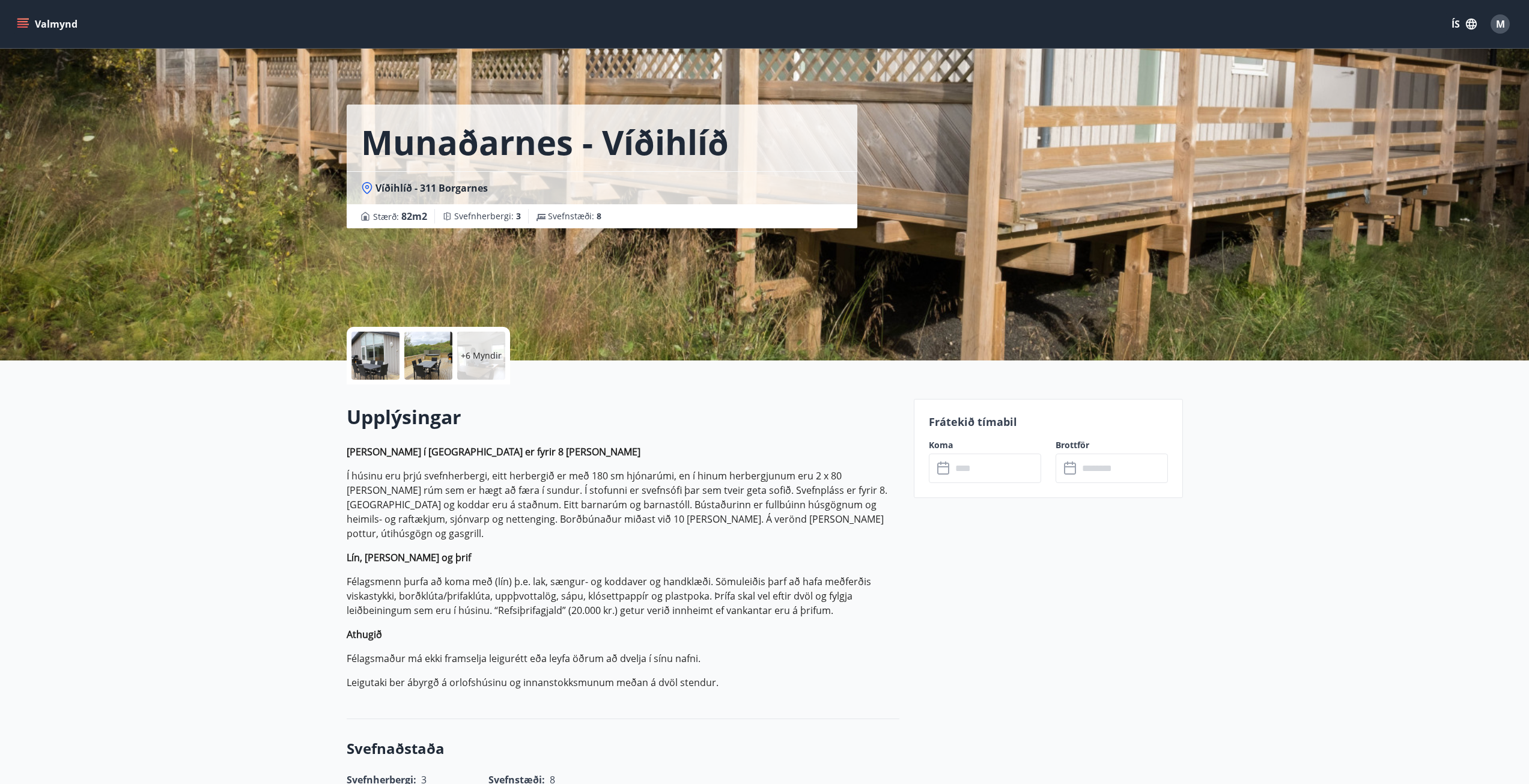
click at [17, 18] on icon "menu" at bounding box center [23, 24] width 12 height 12
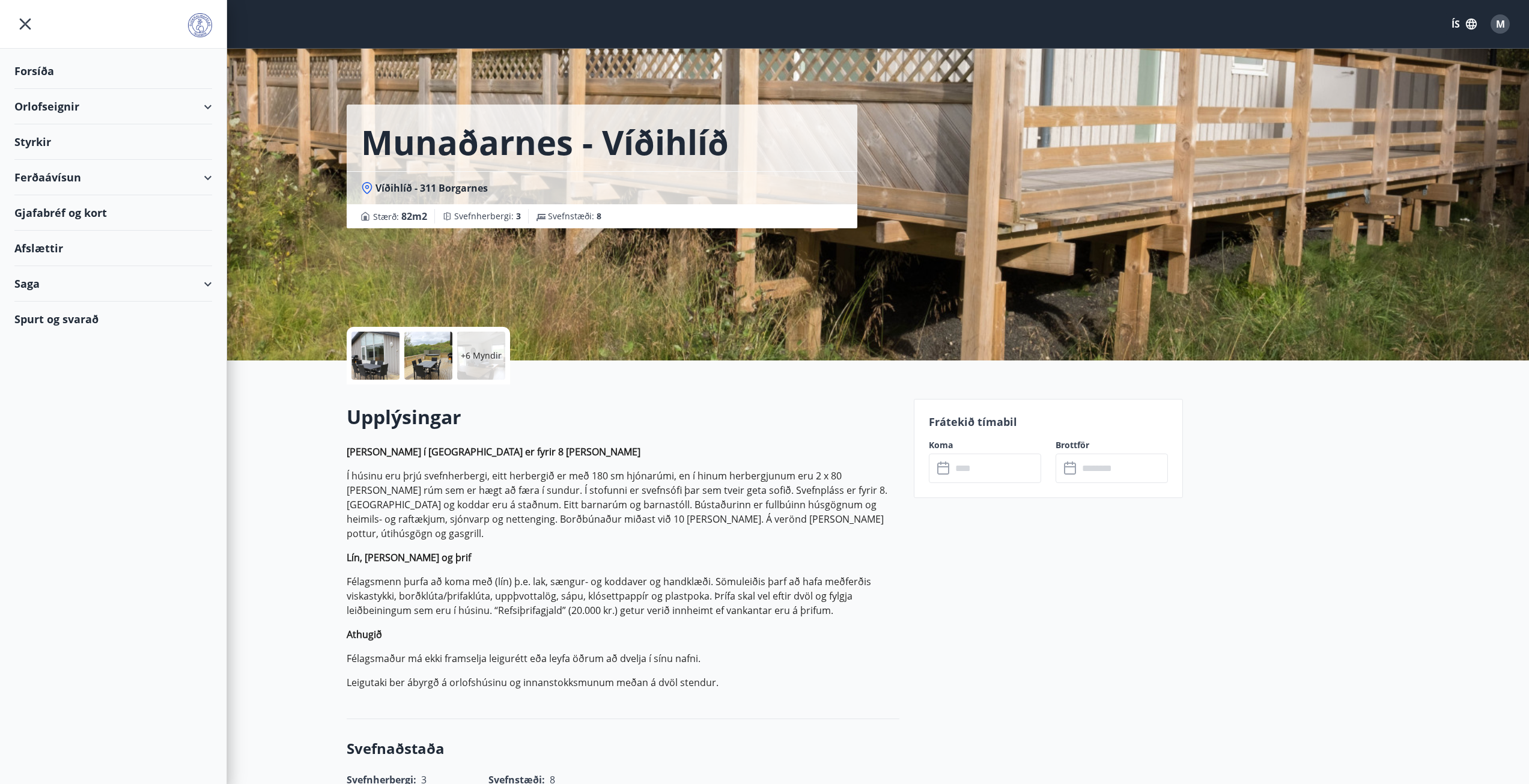
click at [75, 110] on div "Orlofseignir" at bounding box center [113, 107] width 197 height 36
click at [60, 132] on div "Framboð" at bounding box center [113, 136] width 178 height 25
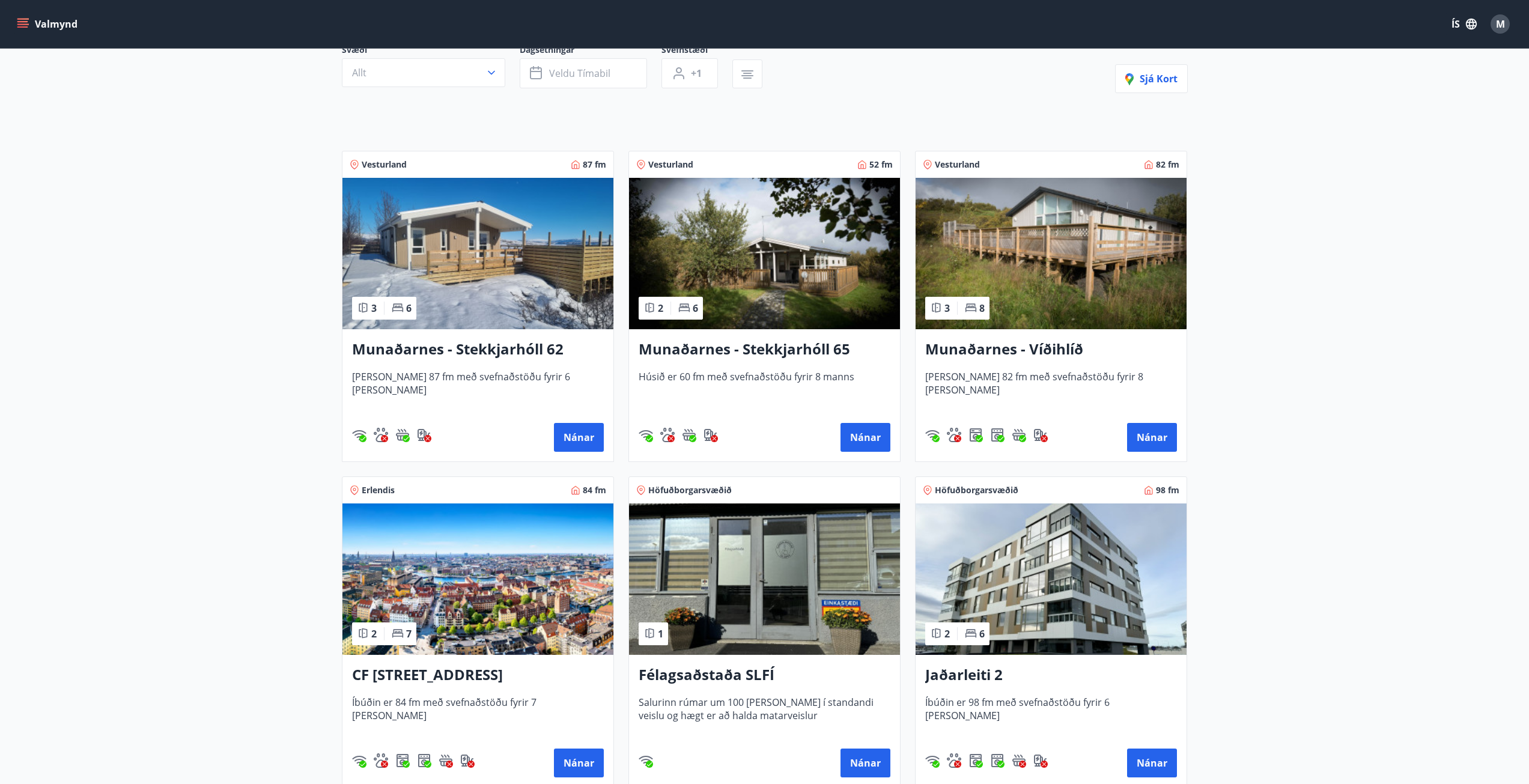
scroll to position [88, 0]
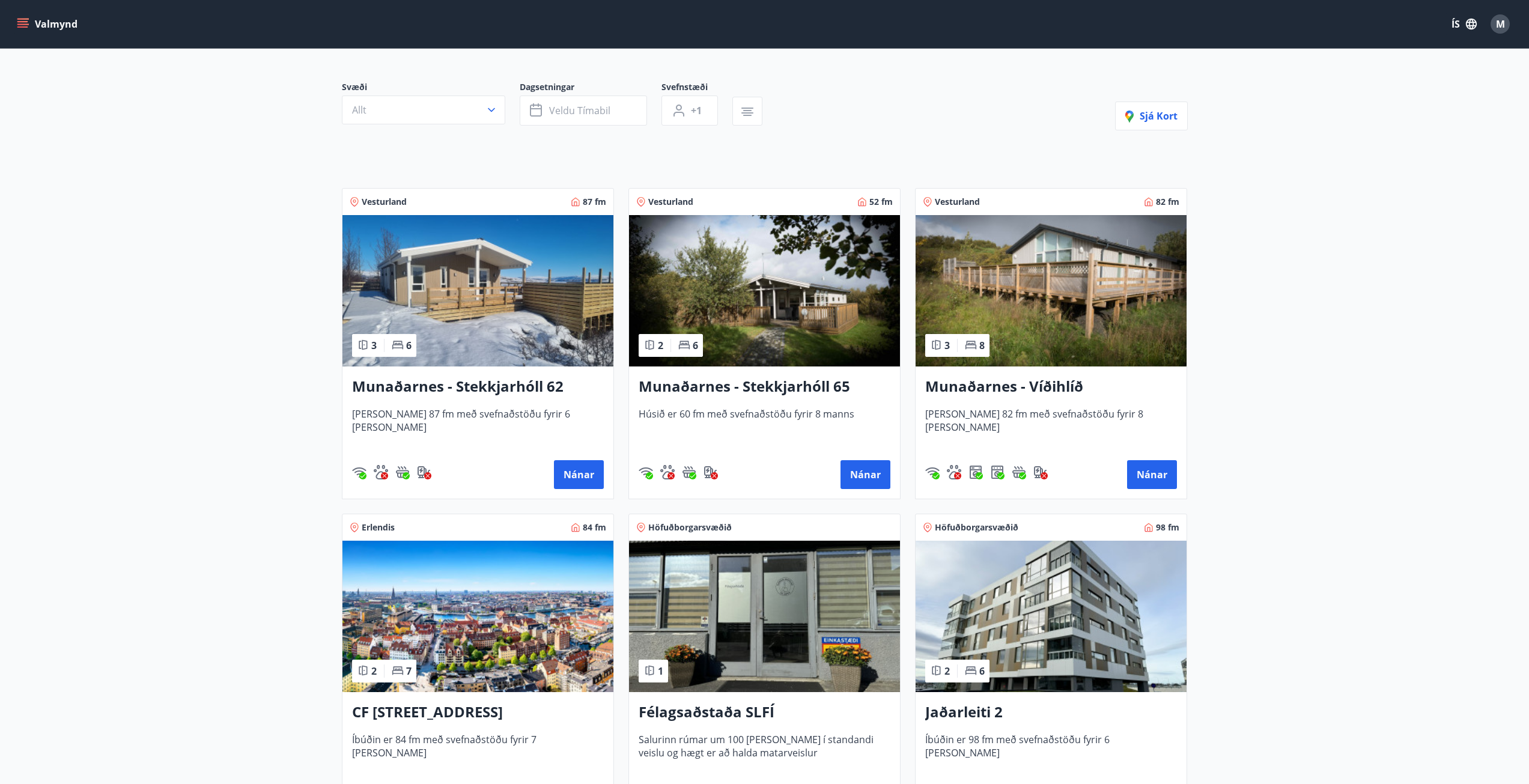
click at [514, 304] on img at bounding box center [478, 291] width 271 height 151
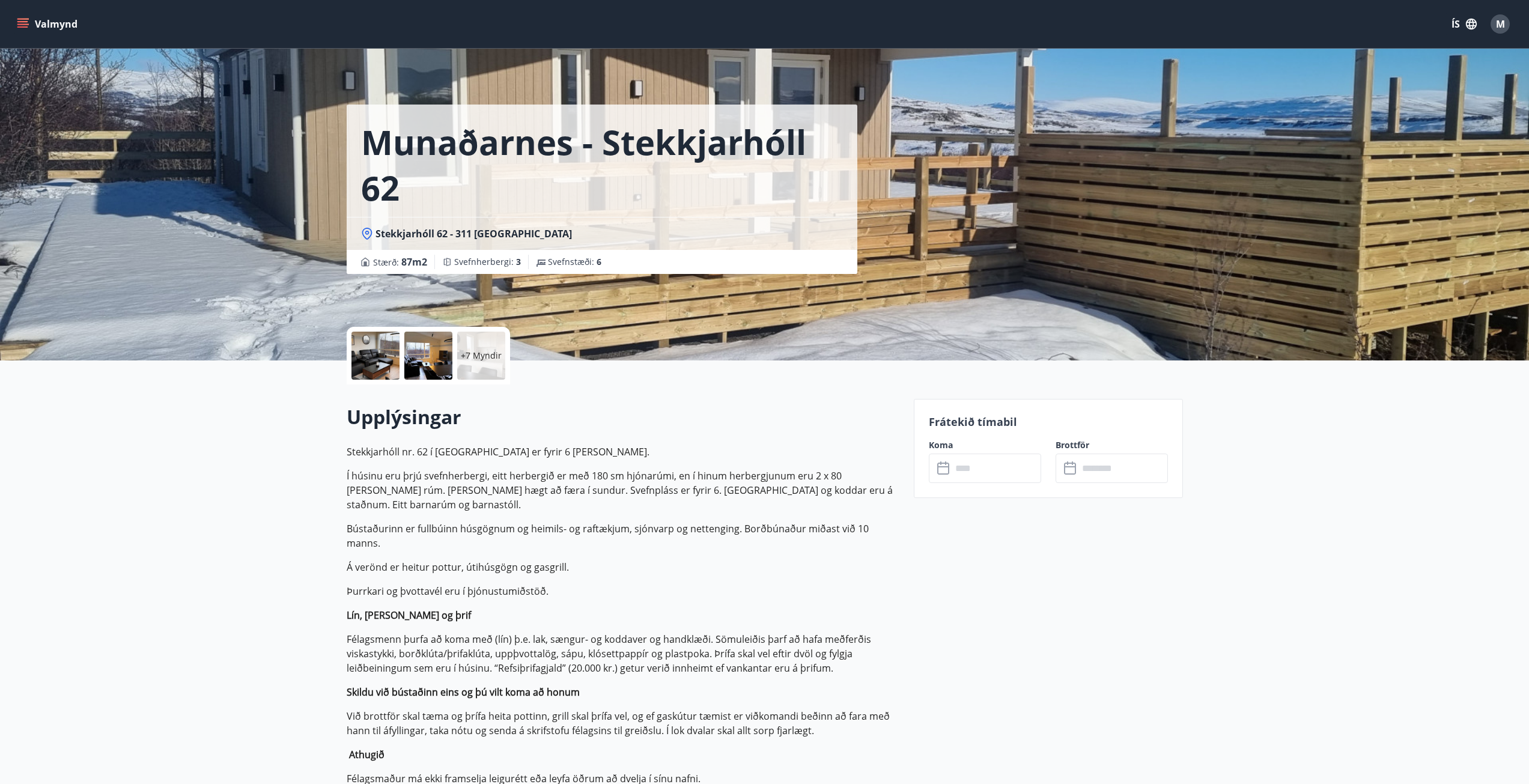
scroll to position [60, 0]
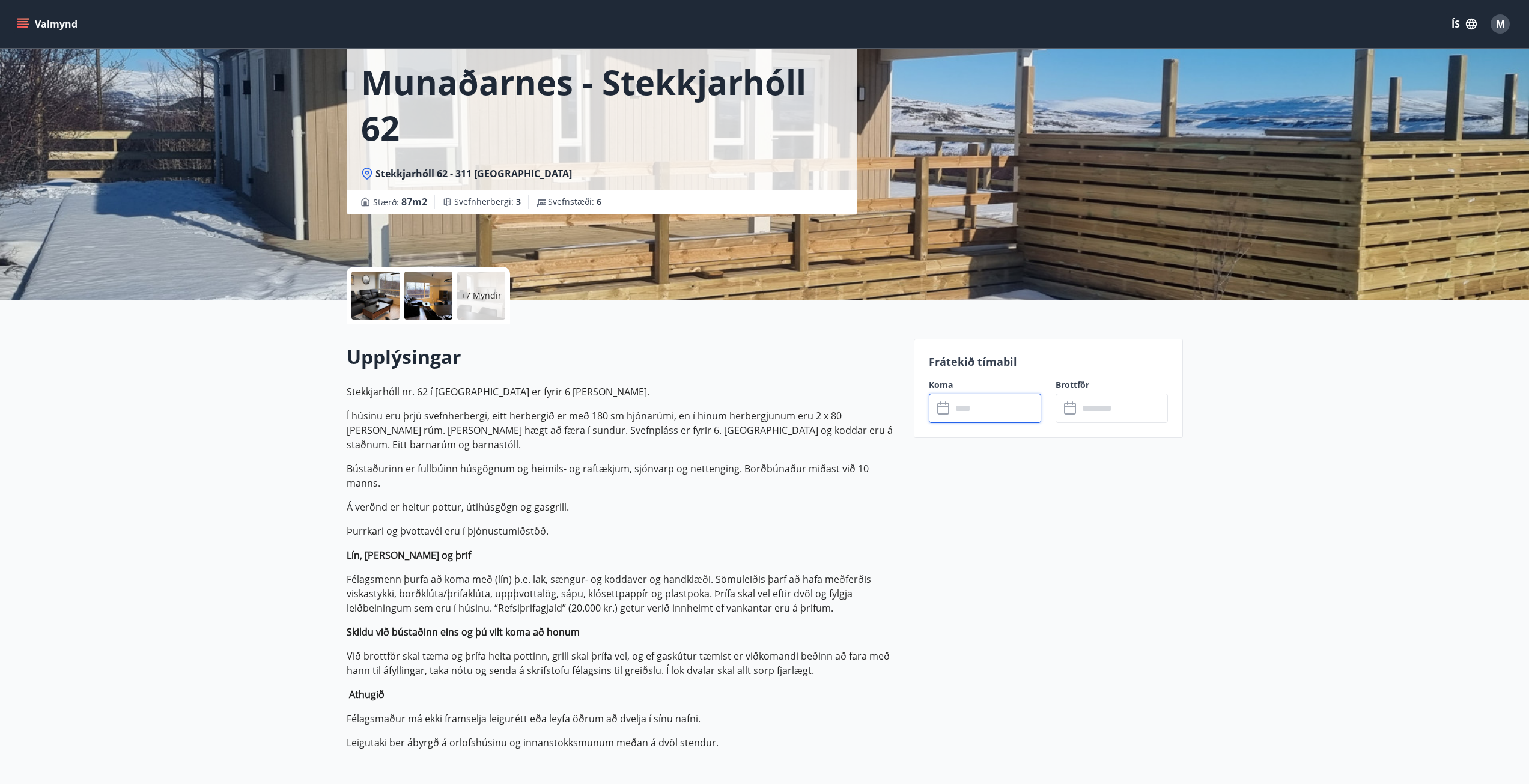
click at [958, 407] on input "text" at bounding box center [997, 408] width 90 height 29
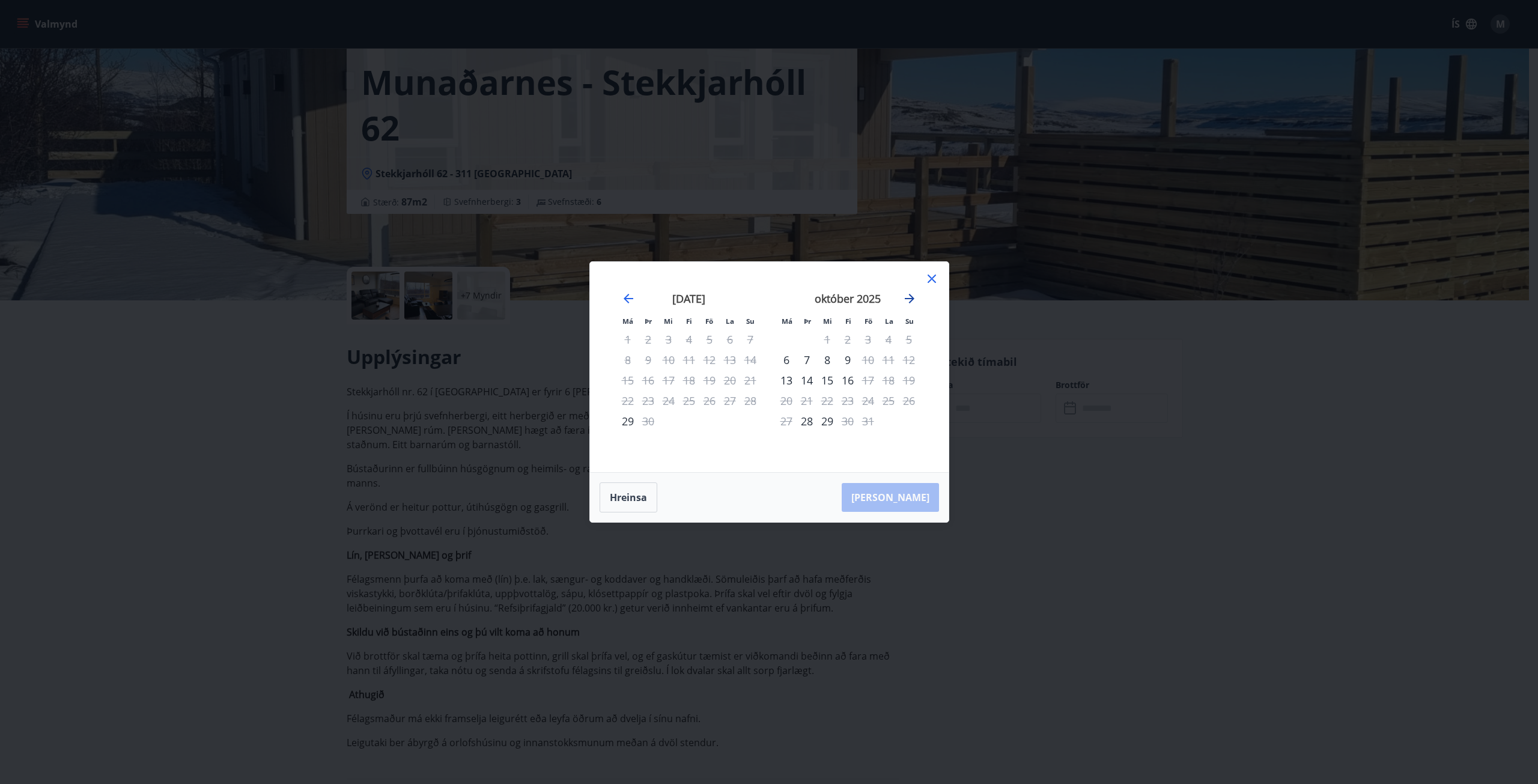
click at [908, 304] on icon "Move forward to switch to the next month." at bounding box center [910, 299] width 14 height 14
click at [871, 422] on div "28" at bounding box center [868, 421] width 21 height 21
click at [904, 424] on div "30" at bounding box center [909, 421] width 21 height 21
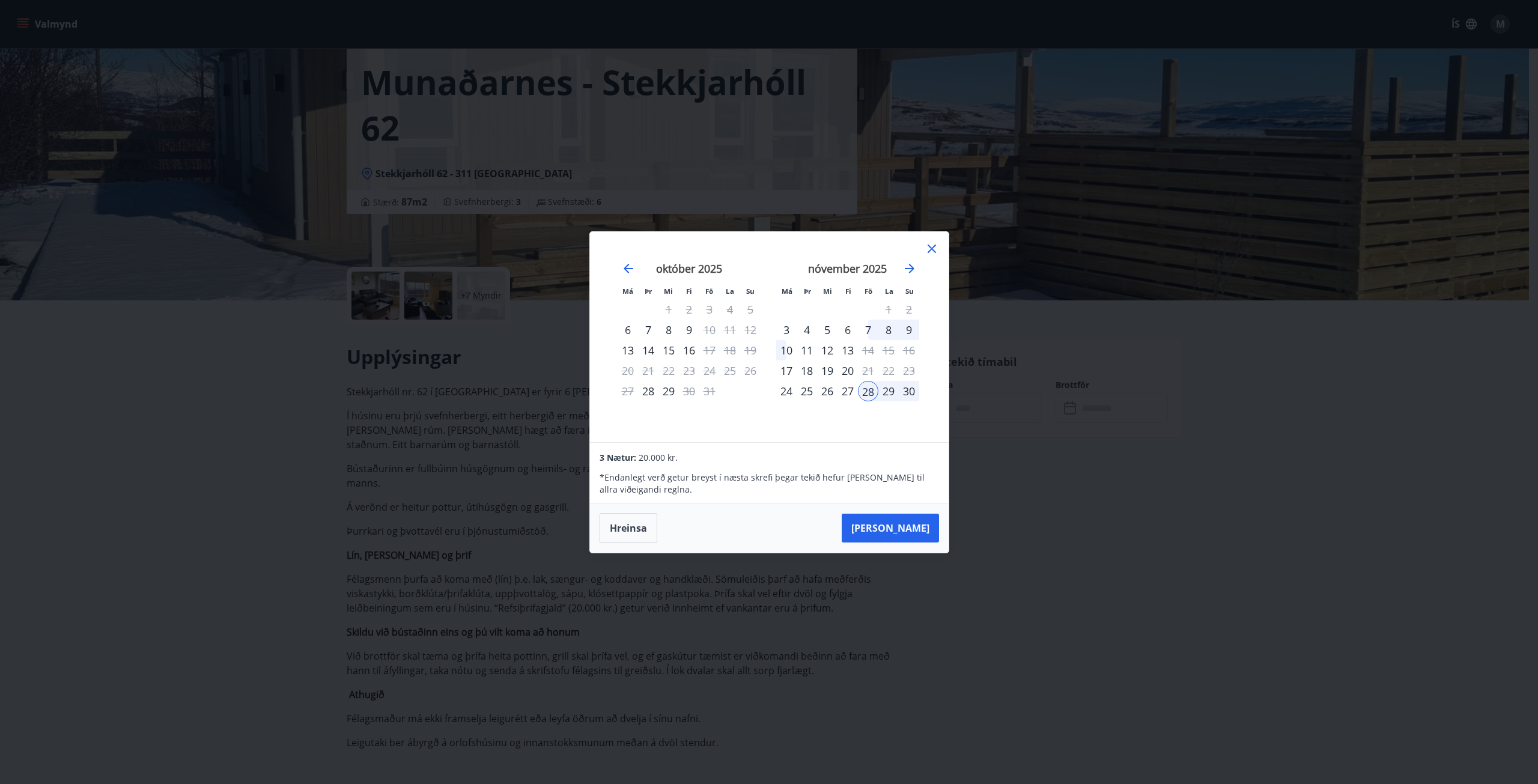
click at [905, 390] on div "30" at bounding box center [909, 391] width 21 height 21
click at [866, 326] on div "7" at bounding box center [868, 329] width 21 height 21
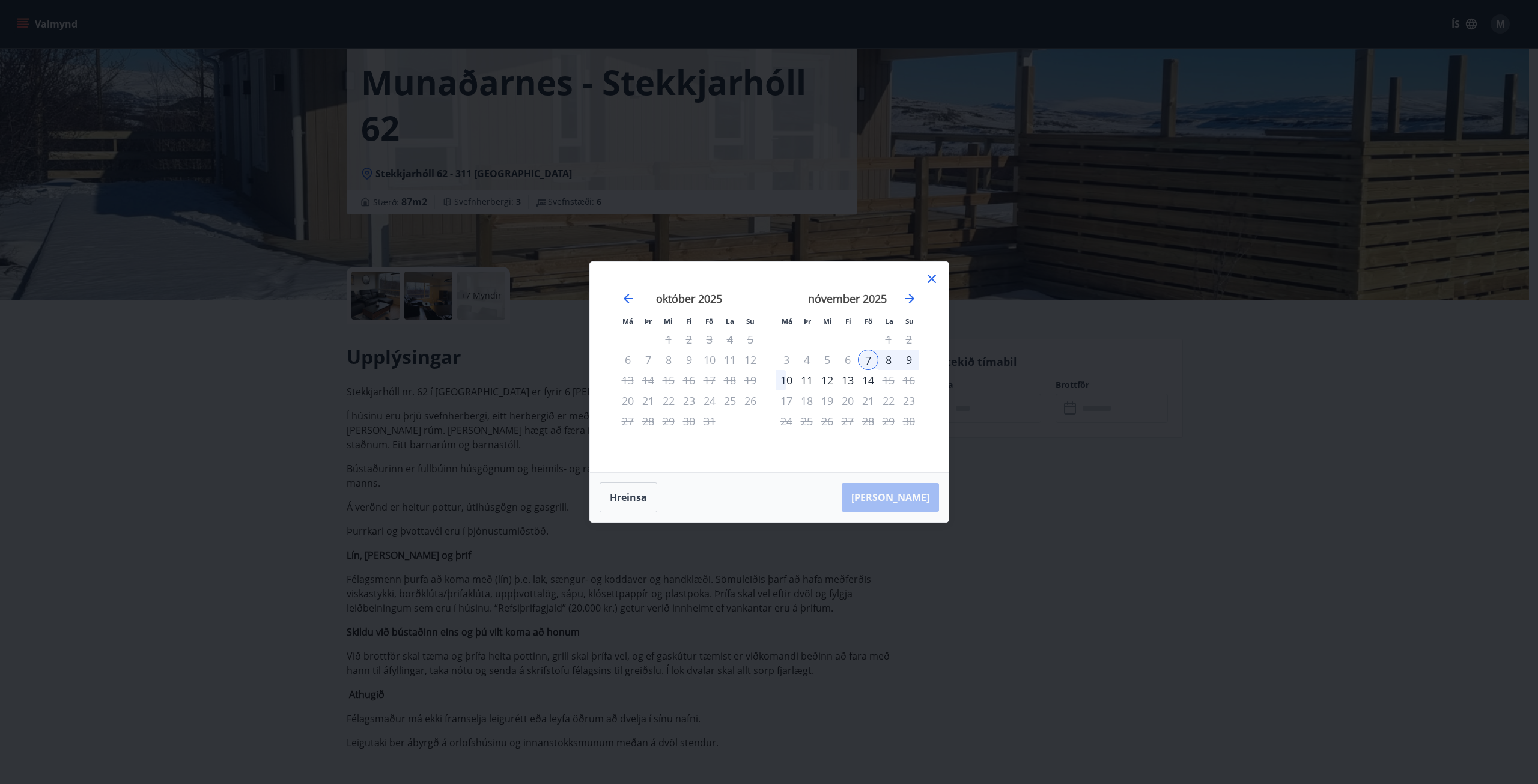
click at [903, 358] on div "9" at bounding box center [909, 359] width 21 height 21
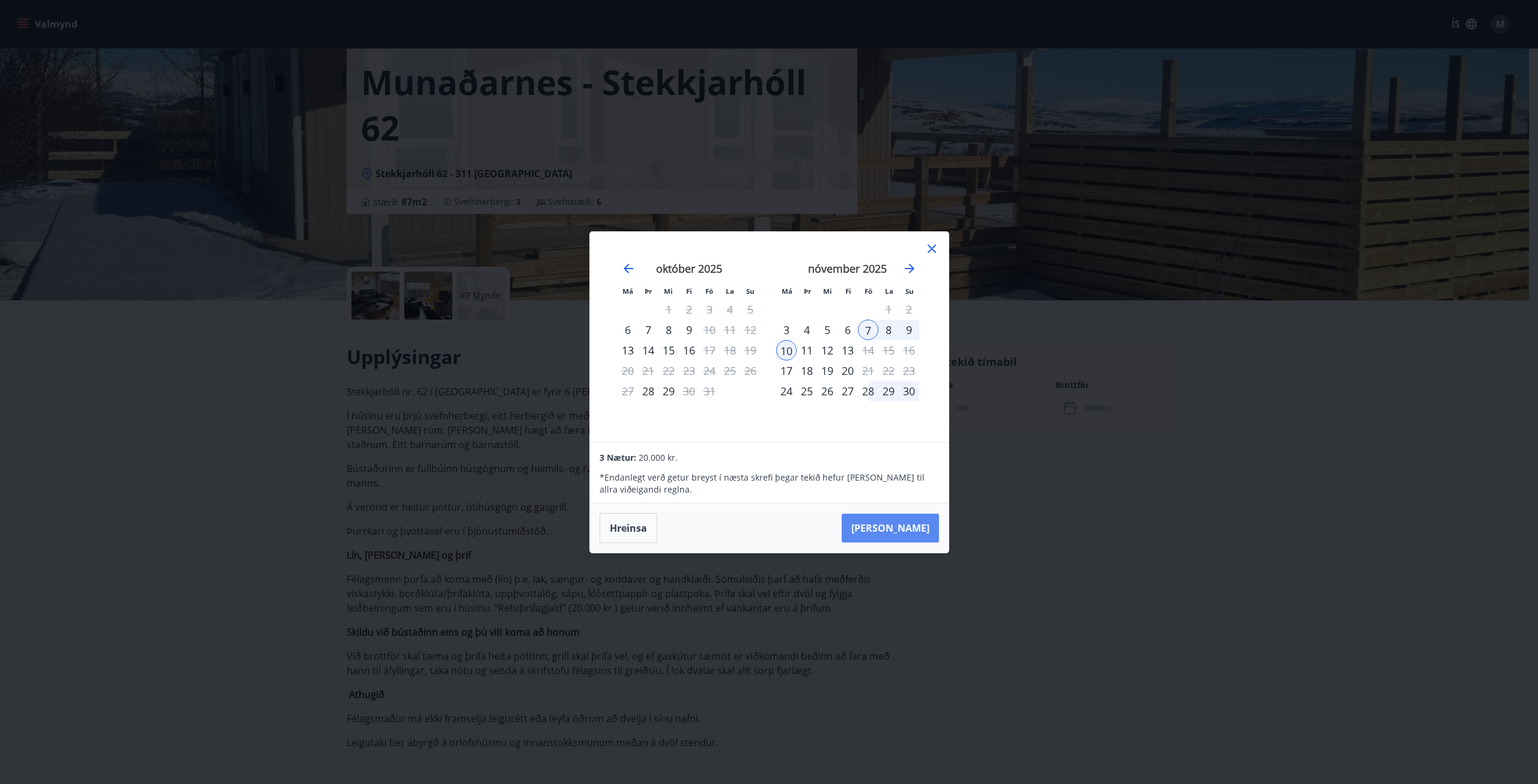
click at [906, 525] on button "[PERSON_NAME]" at bounding box center [891, 528] width 98 height 29
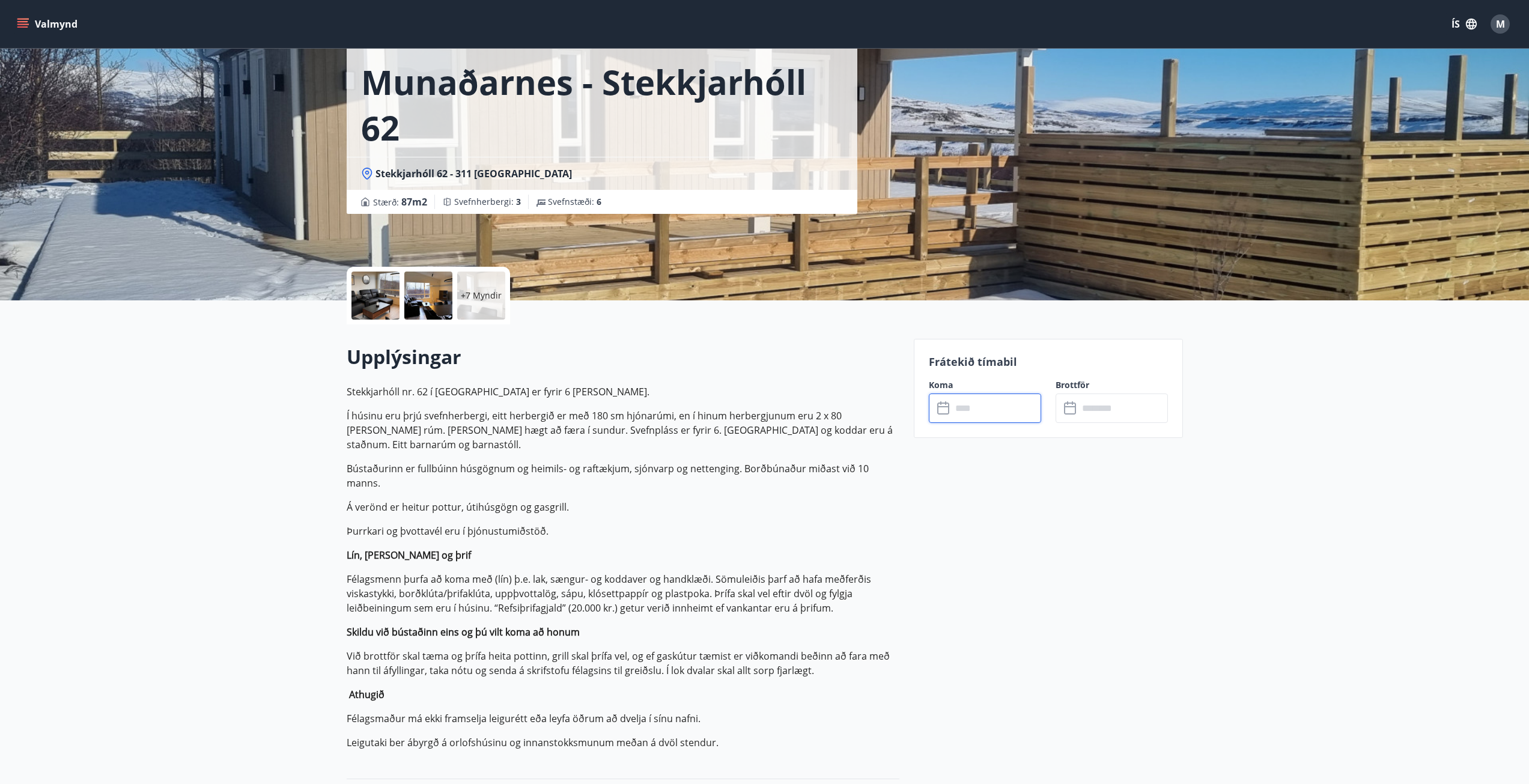
type input "******"
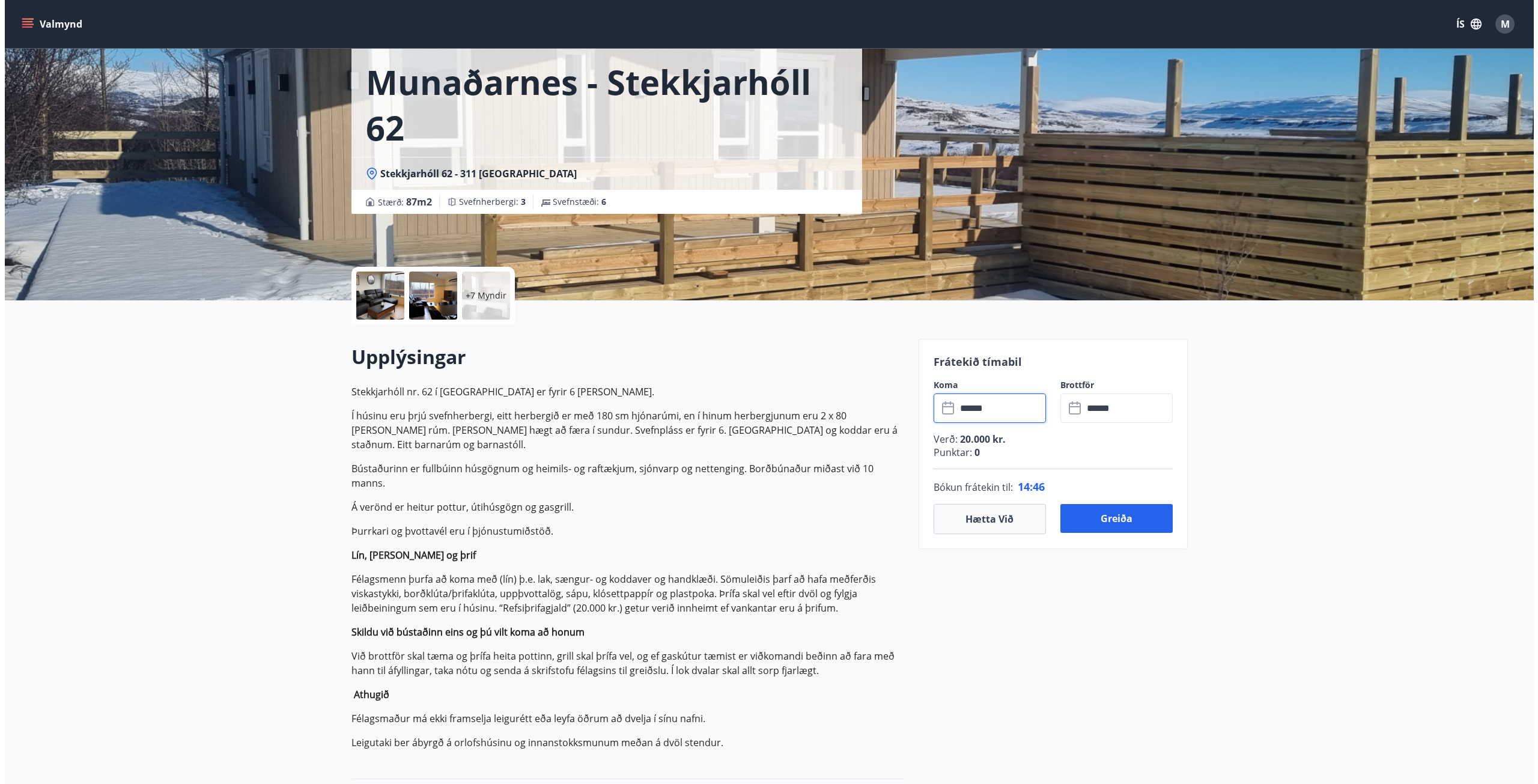
scroll to position [0, 0]
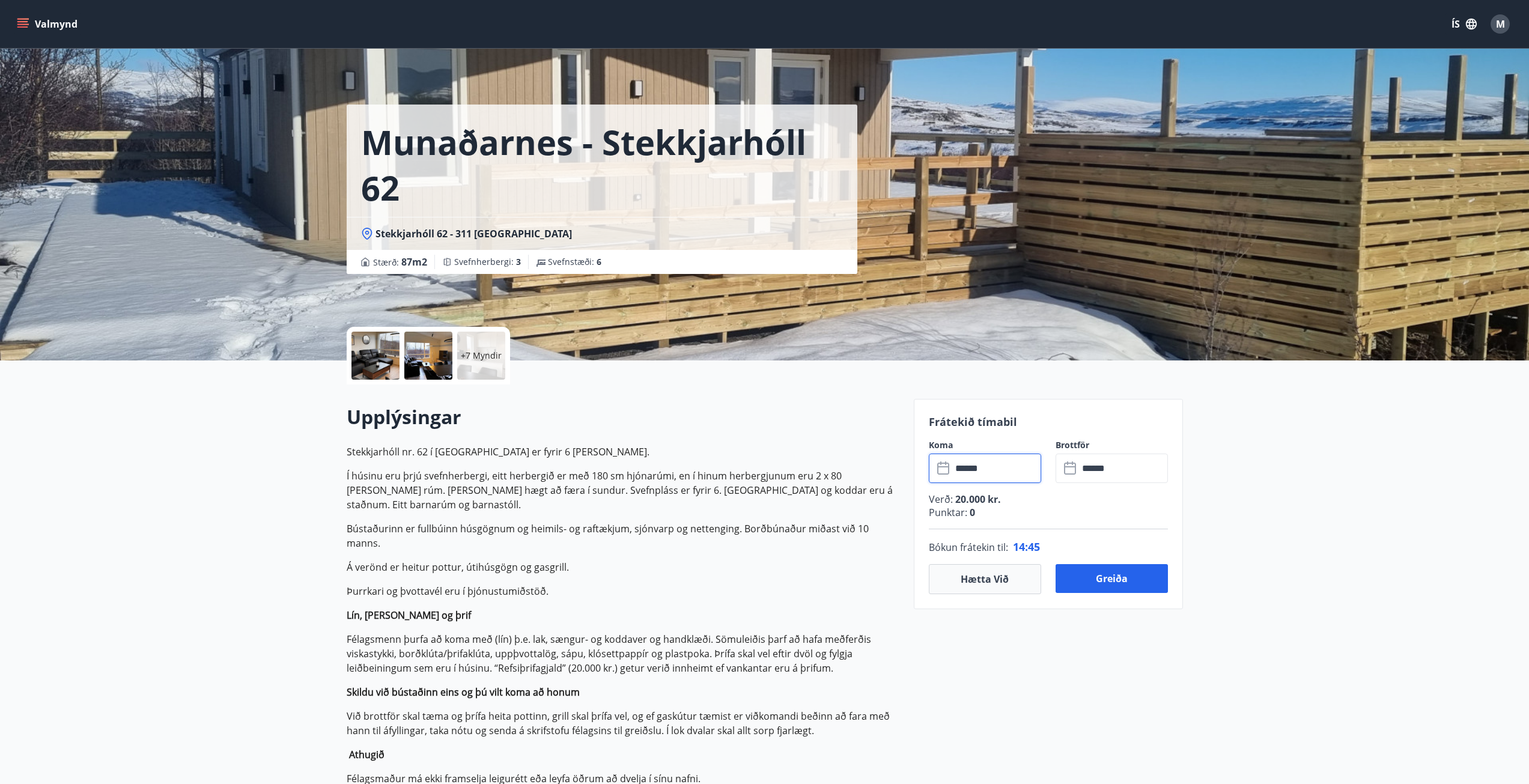
click at [903, 289] on div "Munaðarnes - Stekkjarhóll 62 Stekkjarhóll 62 - 311 [GEOGRAPHIC_DATA] : 87 m2 [G…" at bounding box center [625, 180] width 557 height 361
click at [383, 357] on div at bounding box center [375, 355] width 48 height 48
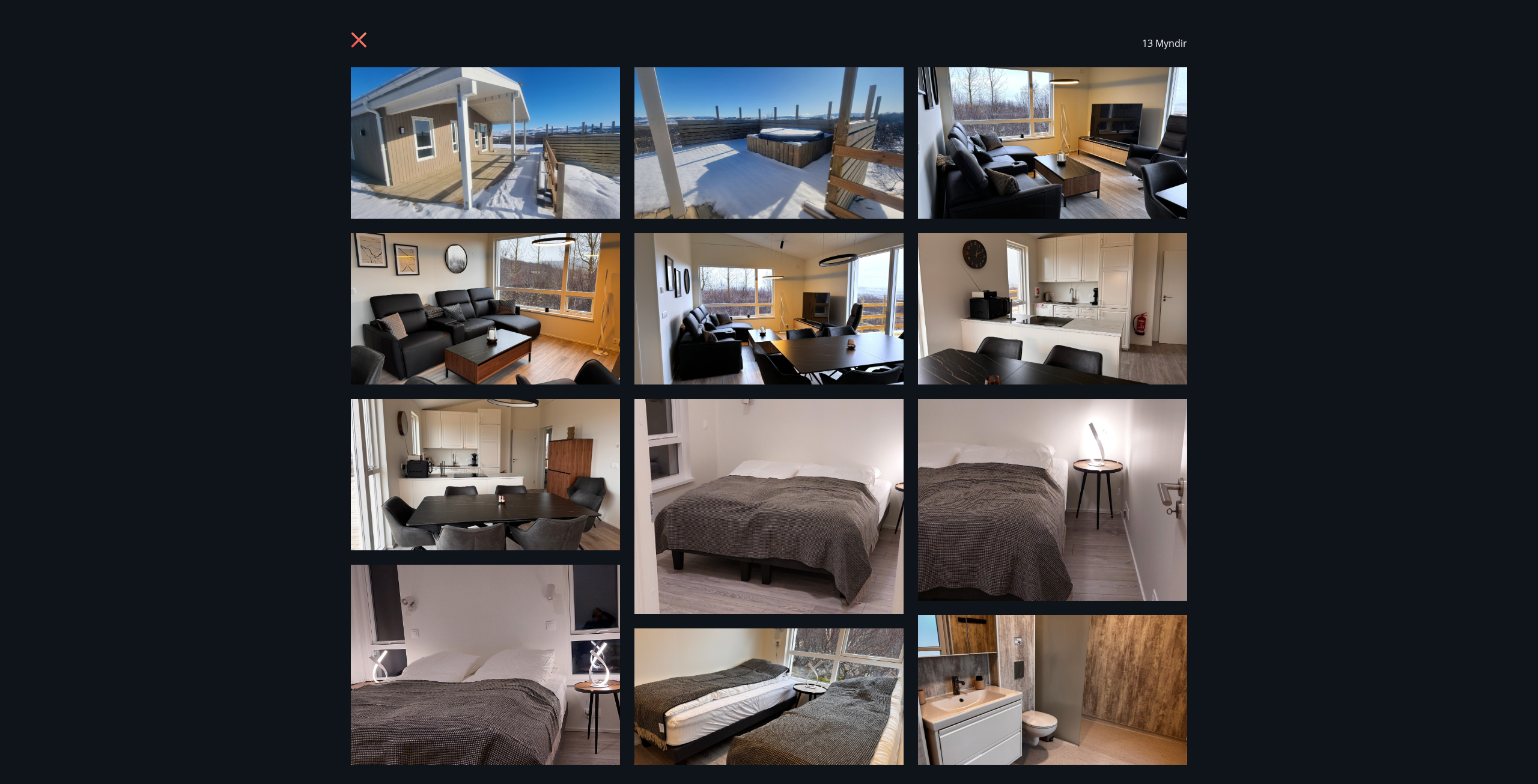
click at [354, 44] on icon at bounding box center [359, 40] width 15 height 15
